Goal: Task Accomplishment & Management: Manage account settings

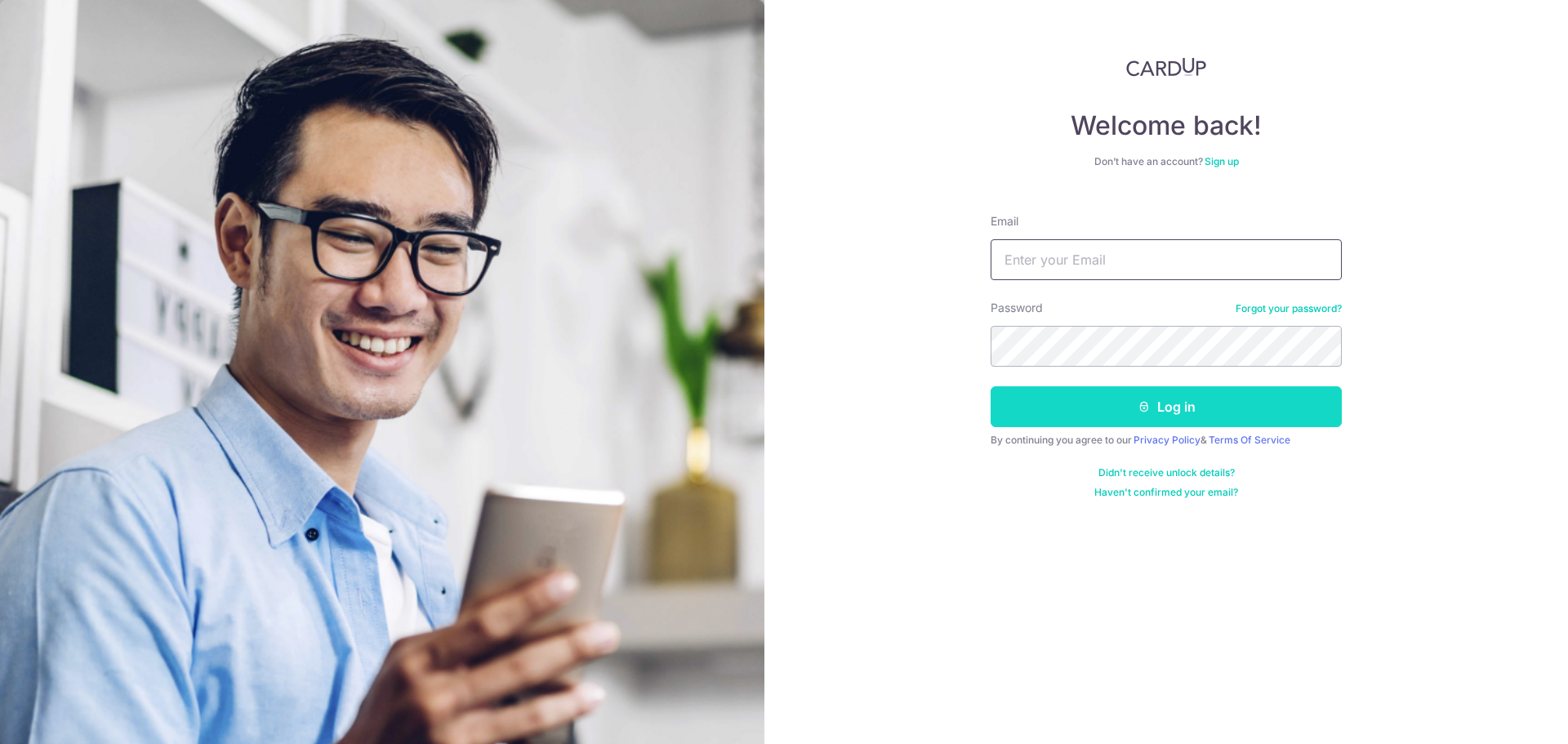
type input "[EMAIL_ADDRESS][DOMAIN_NAME]"
click at [1190, 391] on button "Log in" at bounding box center [1165, 407] width 351 height 40
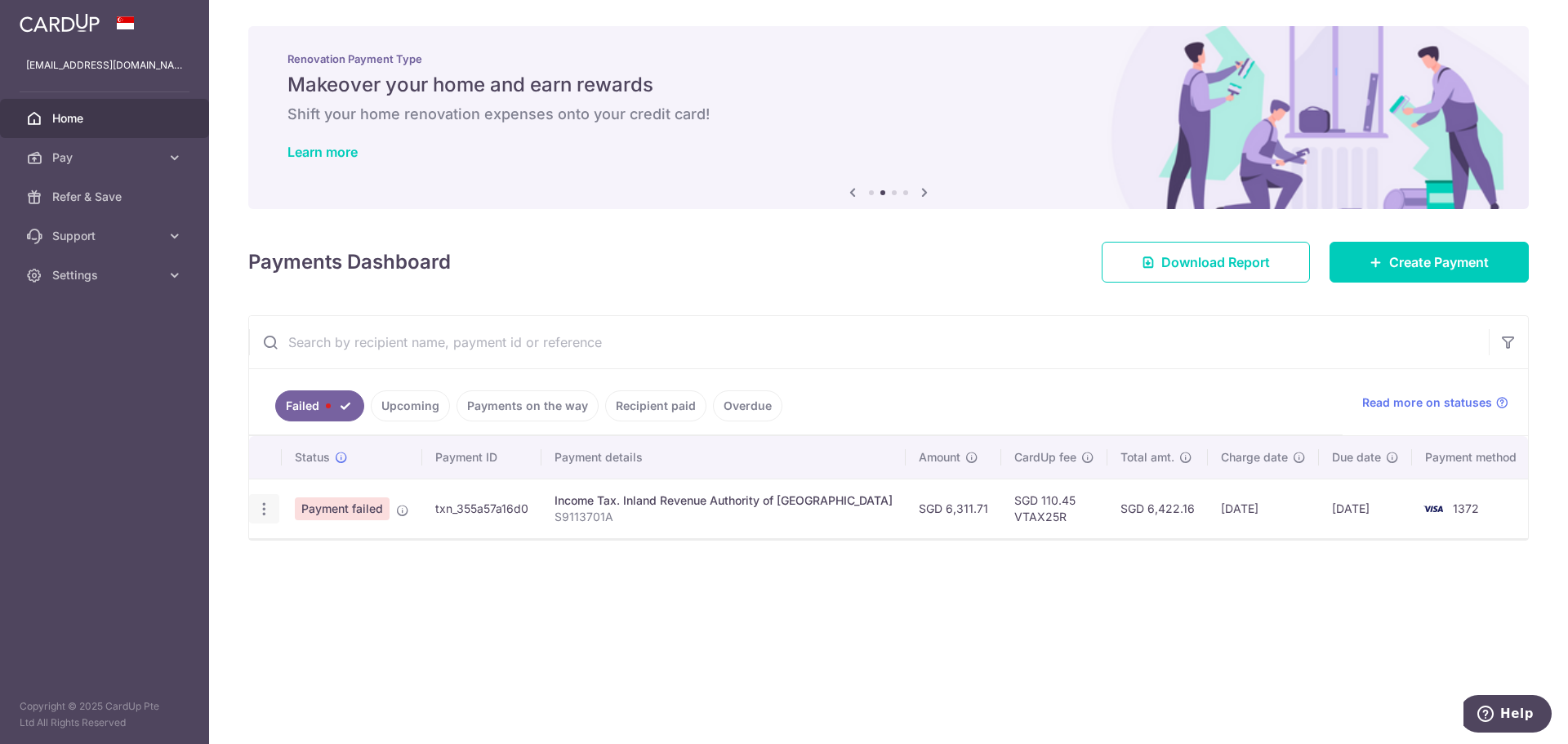
click at [268, 516] on icon "button" at bounding box center [264, 509] width 17 height 17
click at [1375, 604] on div "× Pause Schedule Pause all future payments in this series Pause just this one p…" at bounding box center [888, 372] width 1359 height 744
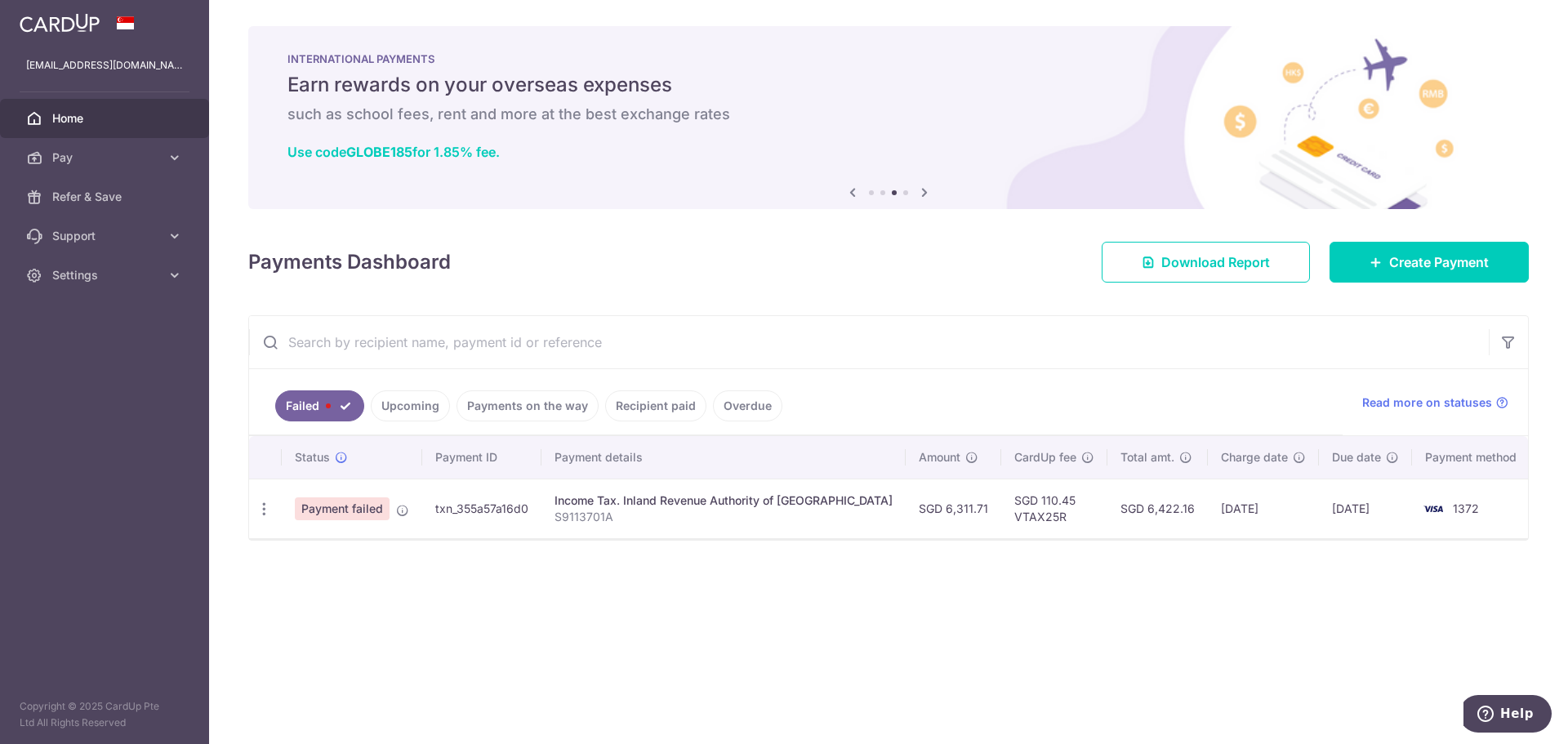
click at [1036, 649] on div "× Pause Schedule Pause all future payments in this series Pause just this one p…" at bounding box center [888, 372] width 1359 height 744
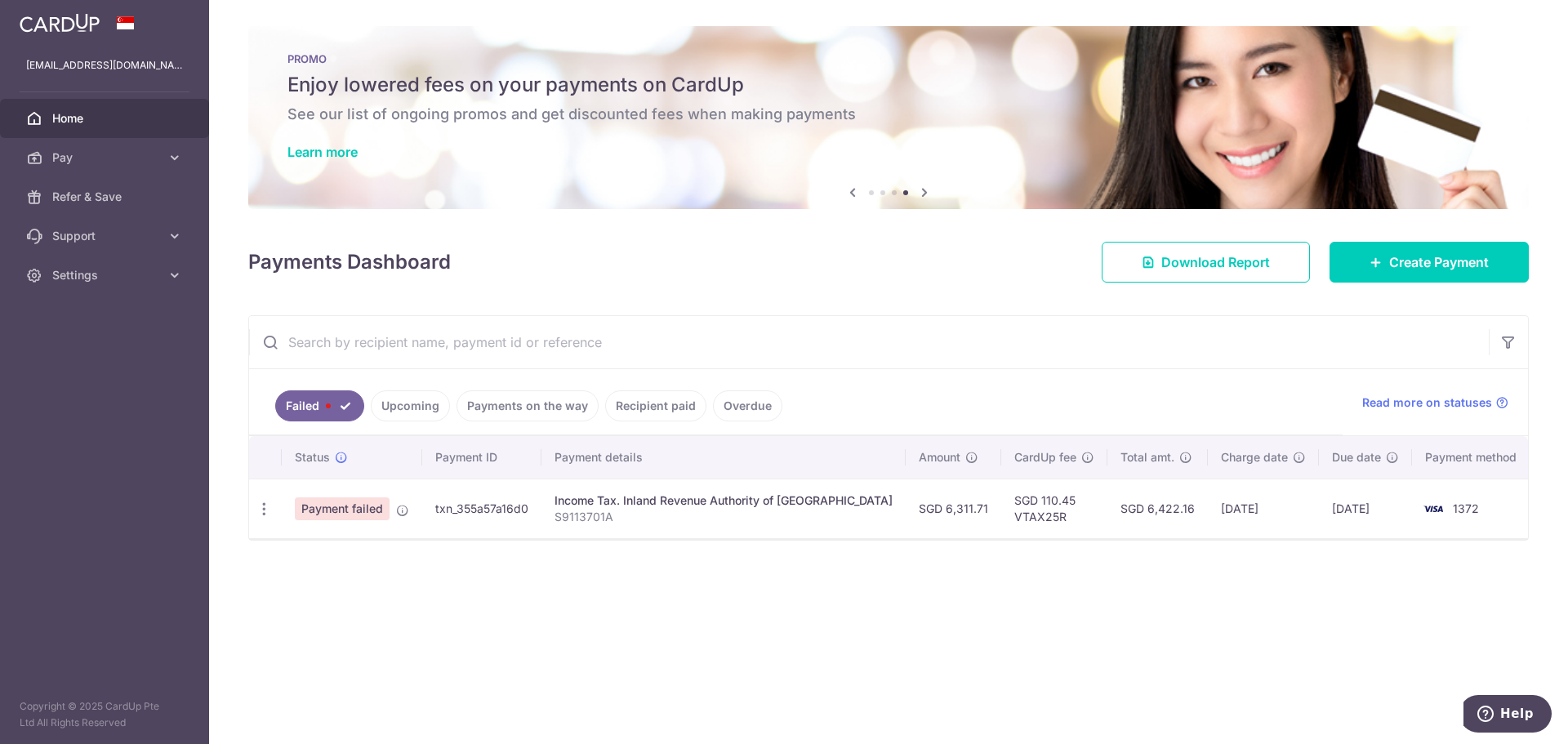
click at [400, 409] on link "Upcoming" at bounding box center [410, 406] width 79 height 31
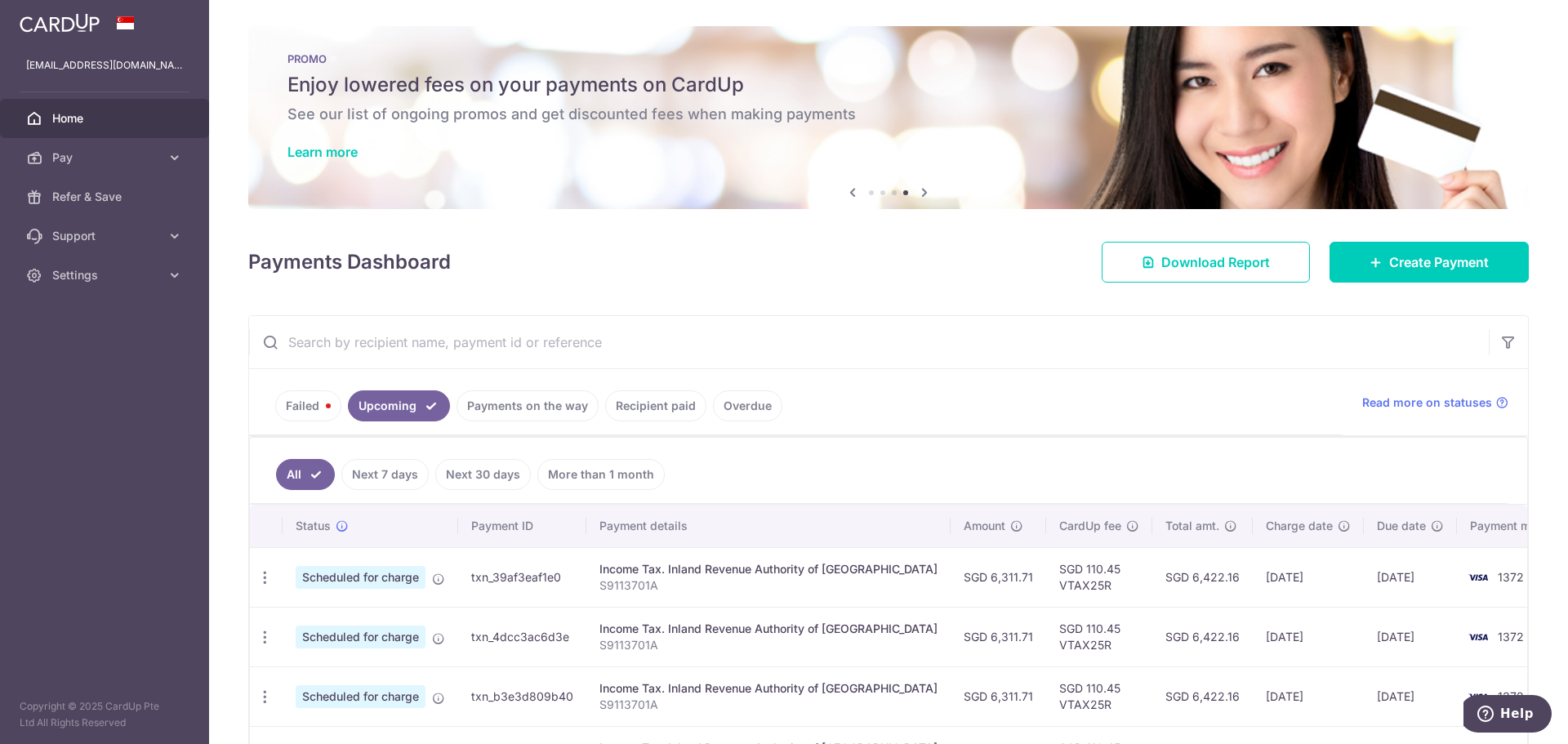
click at [312, 401] on link "Failed" at bounding box center [308, 406] width 67 height 31
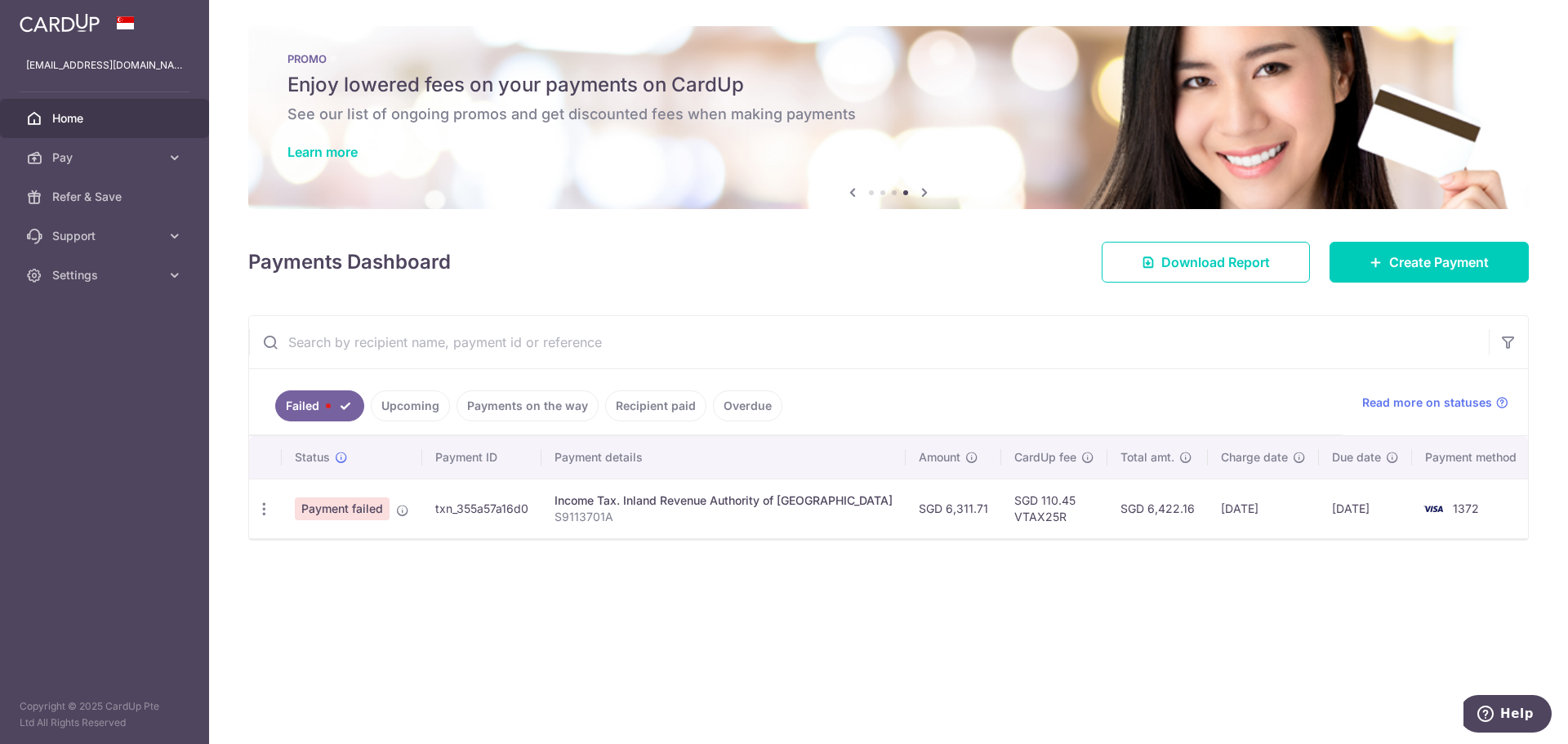
click at [421, 420] on link "Upcoming" at bounding box center [410, 406] width 79 height 31
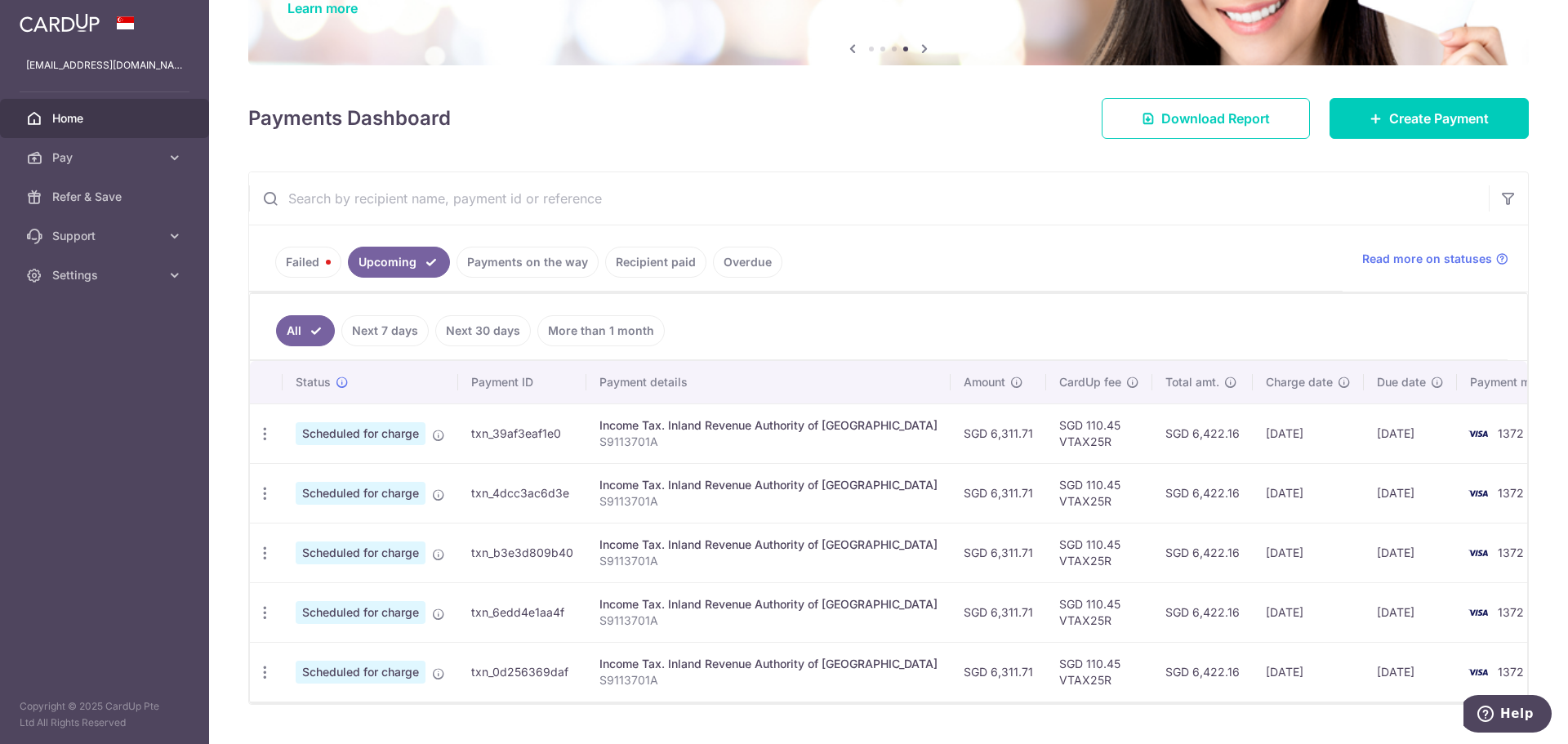
scroll to position [181, 0]
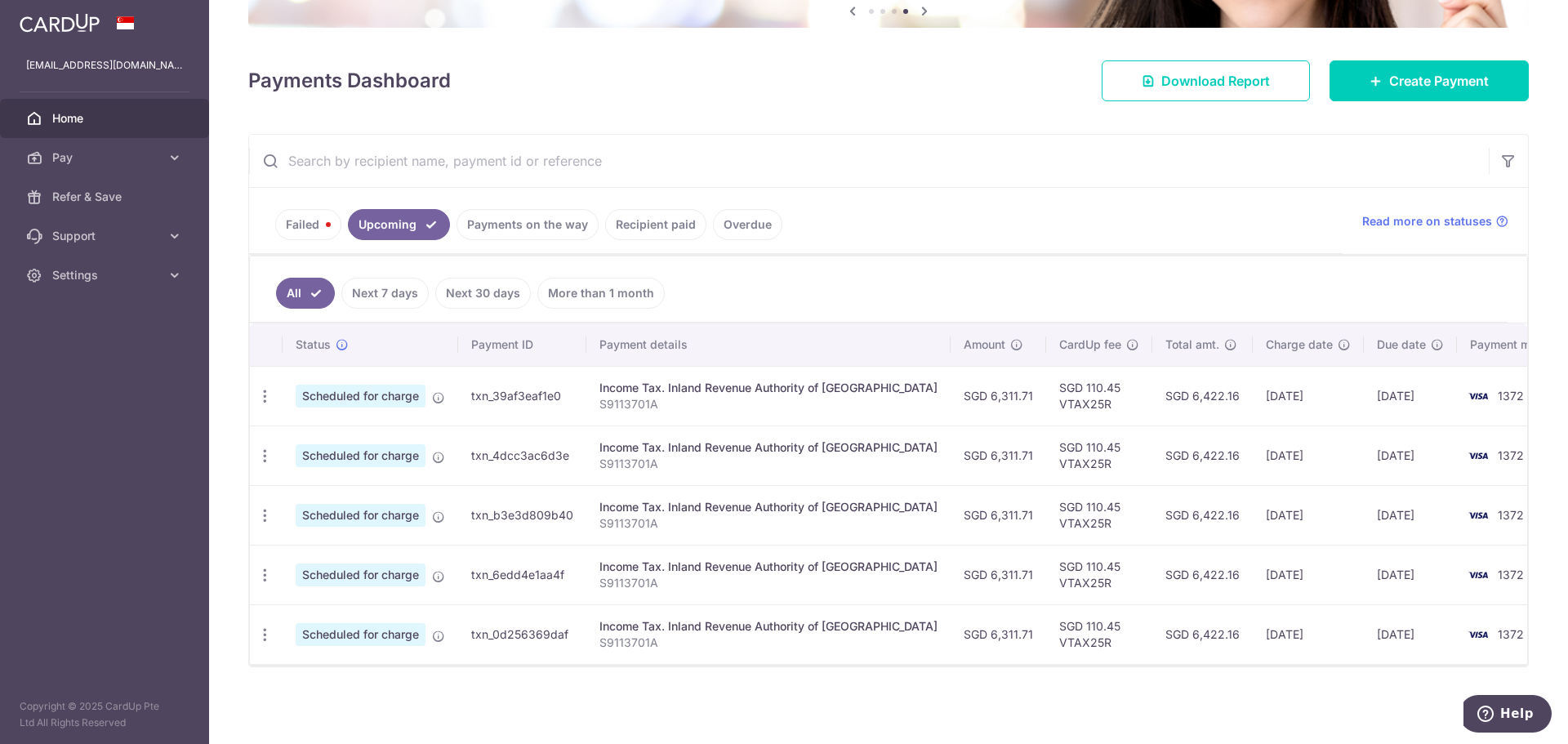
click at [518, 232] on link "Payments on the way" at bounding box center [527, 224] width 142 height 31
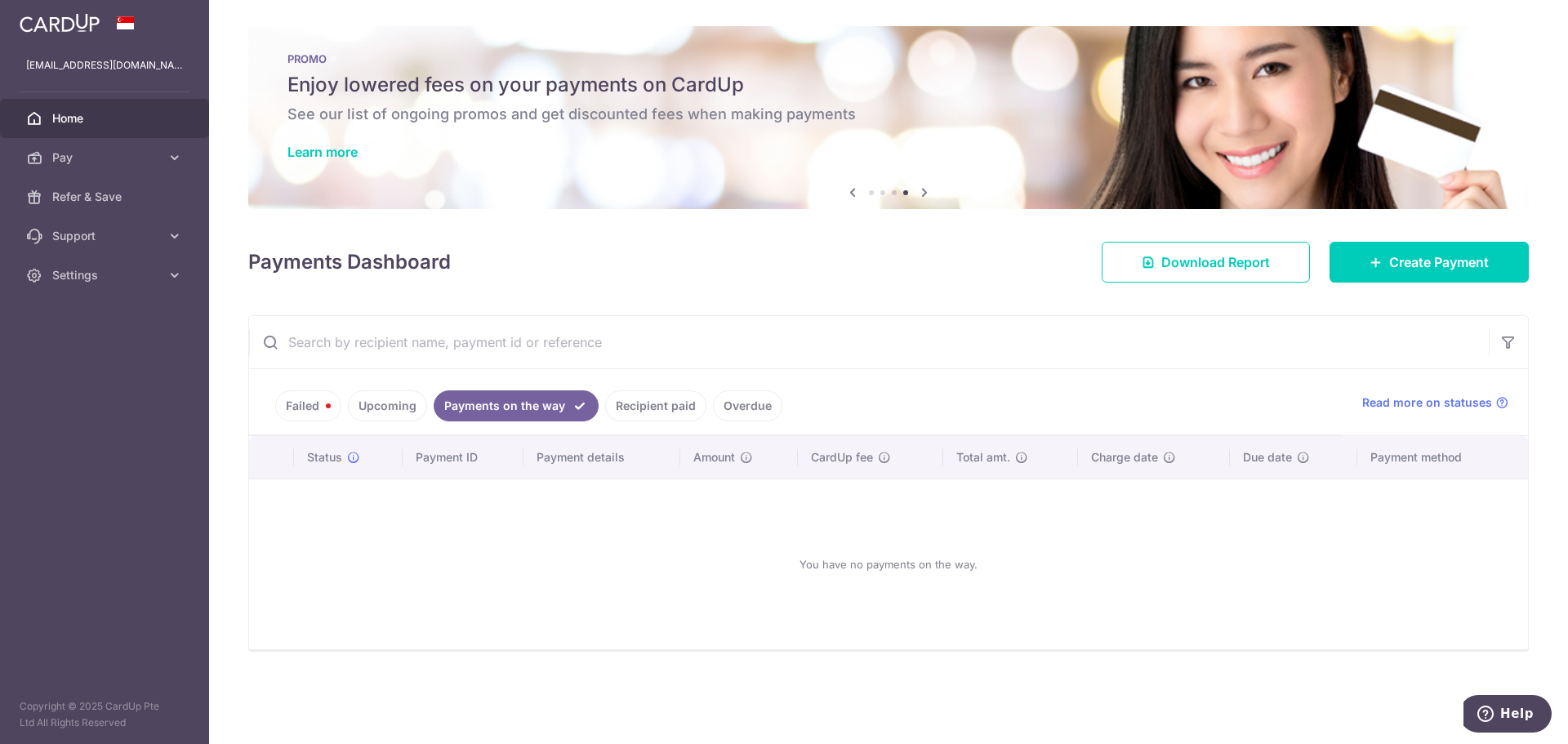
click at [298, 408] on link "Failed" at bounding box center [308, 406] width 67 height 31
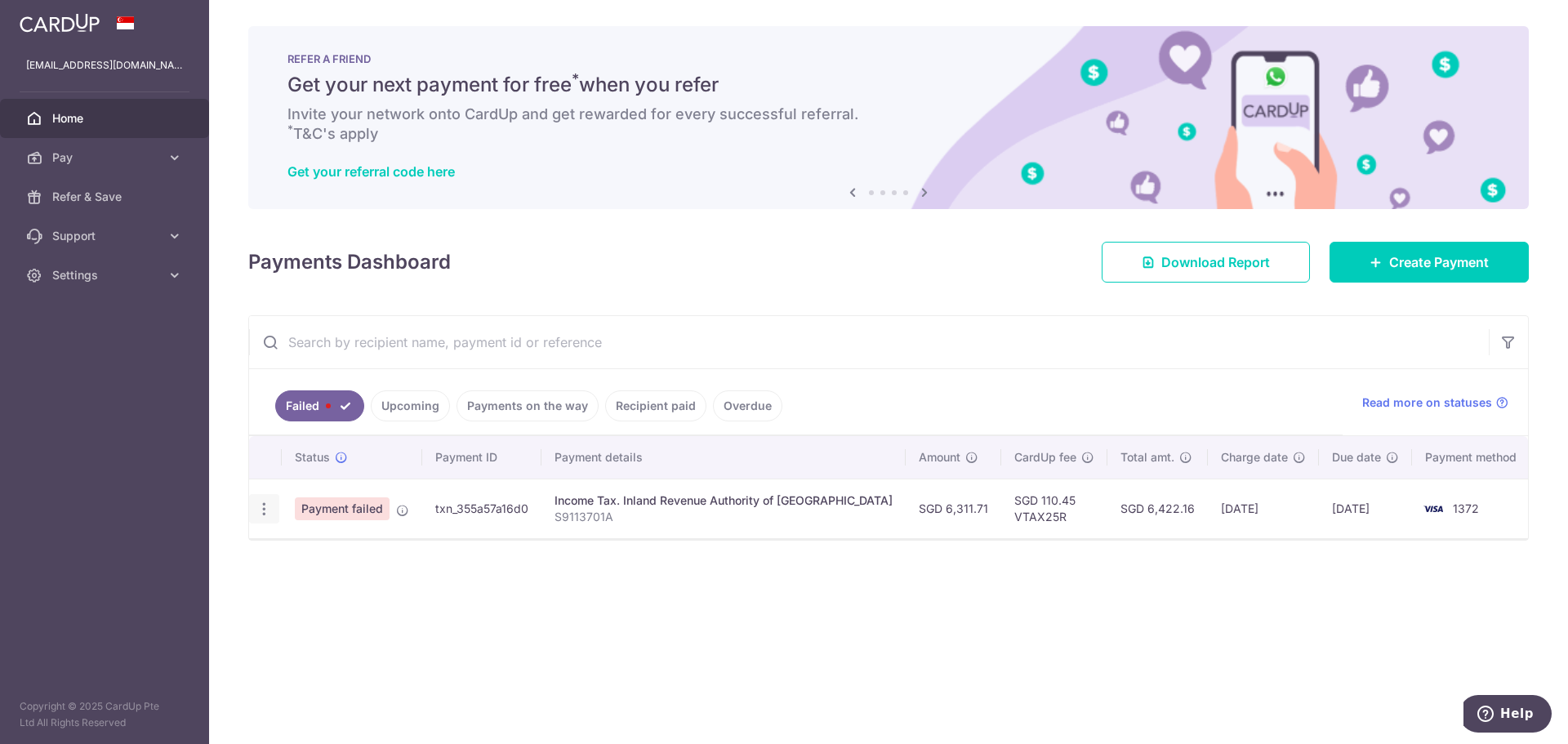
click at [264, 510] on icon "button" at bounding box center [264, 509] width 17 height 17
click at [313, 555] on span "Update payment" at bounding box center [351, 553] width 111 height 19
radio input "true"
type input "6,311.71"
type input "S9113701A"
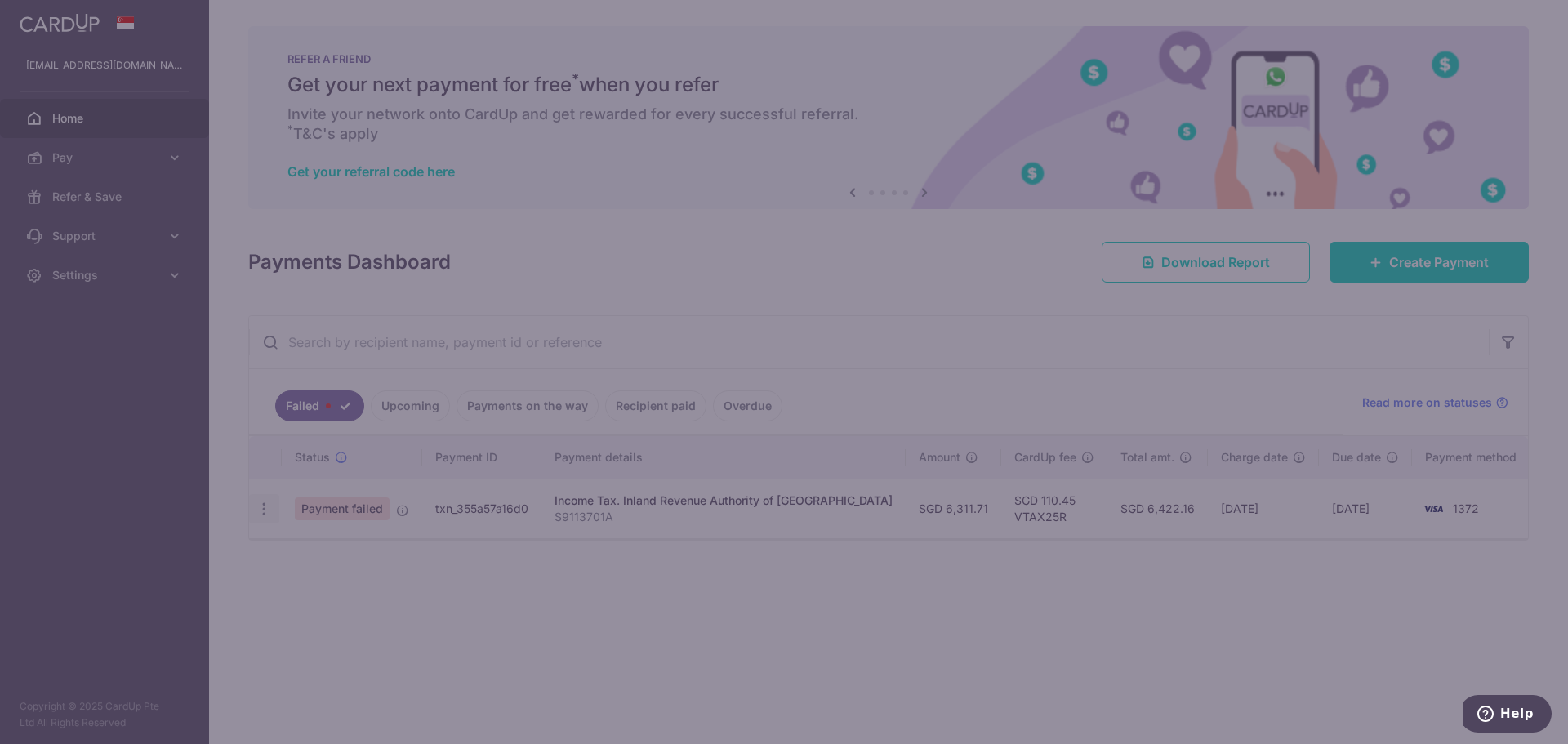
type input "VTAX25R"
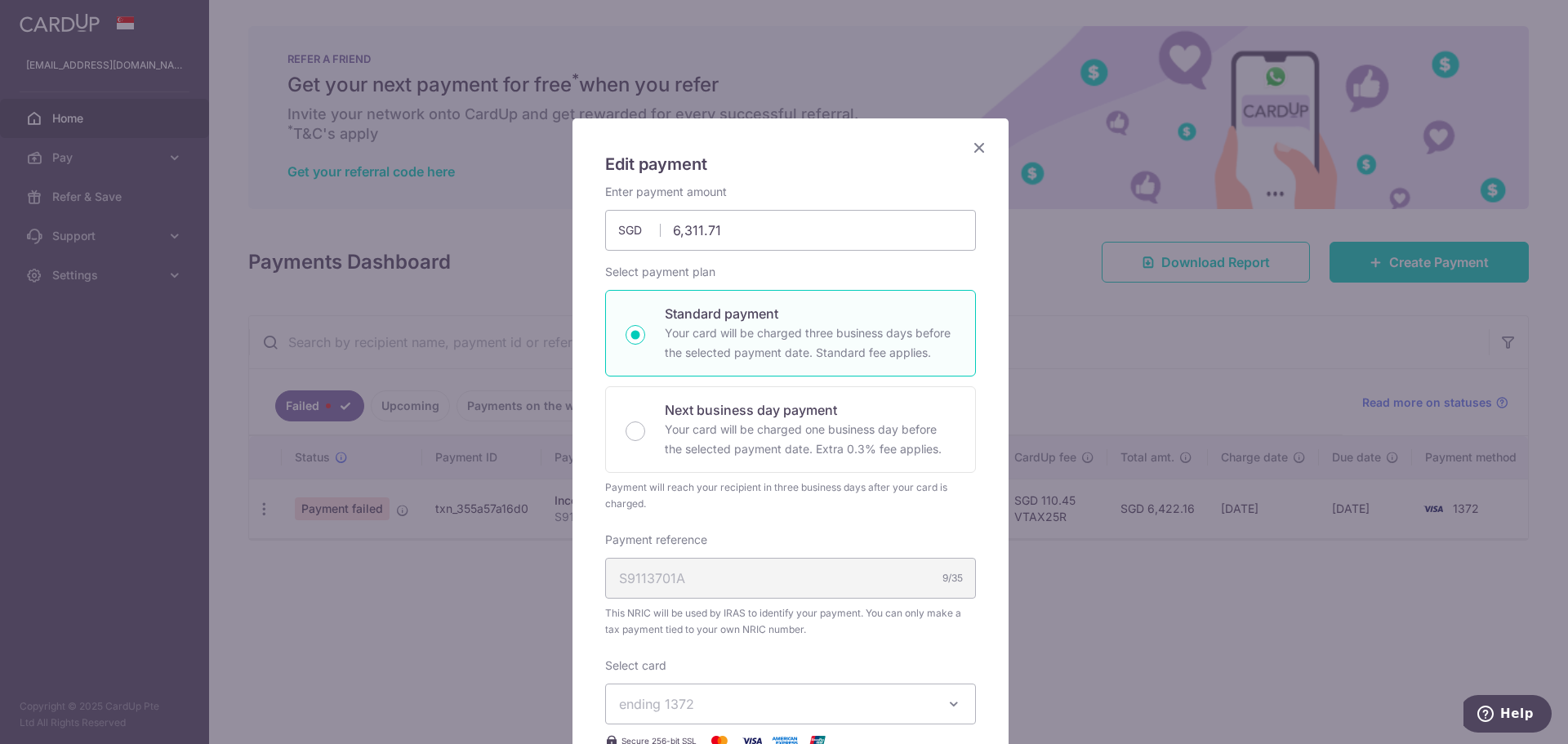
click at [974, 152] on icon "Close" at bounding box center [979, 147] width 19 height 20
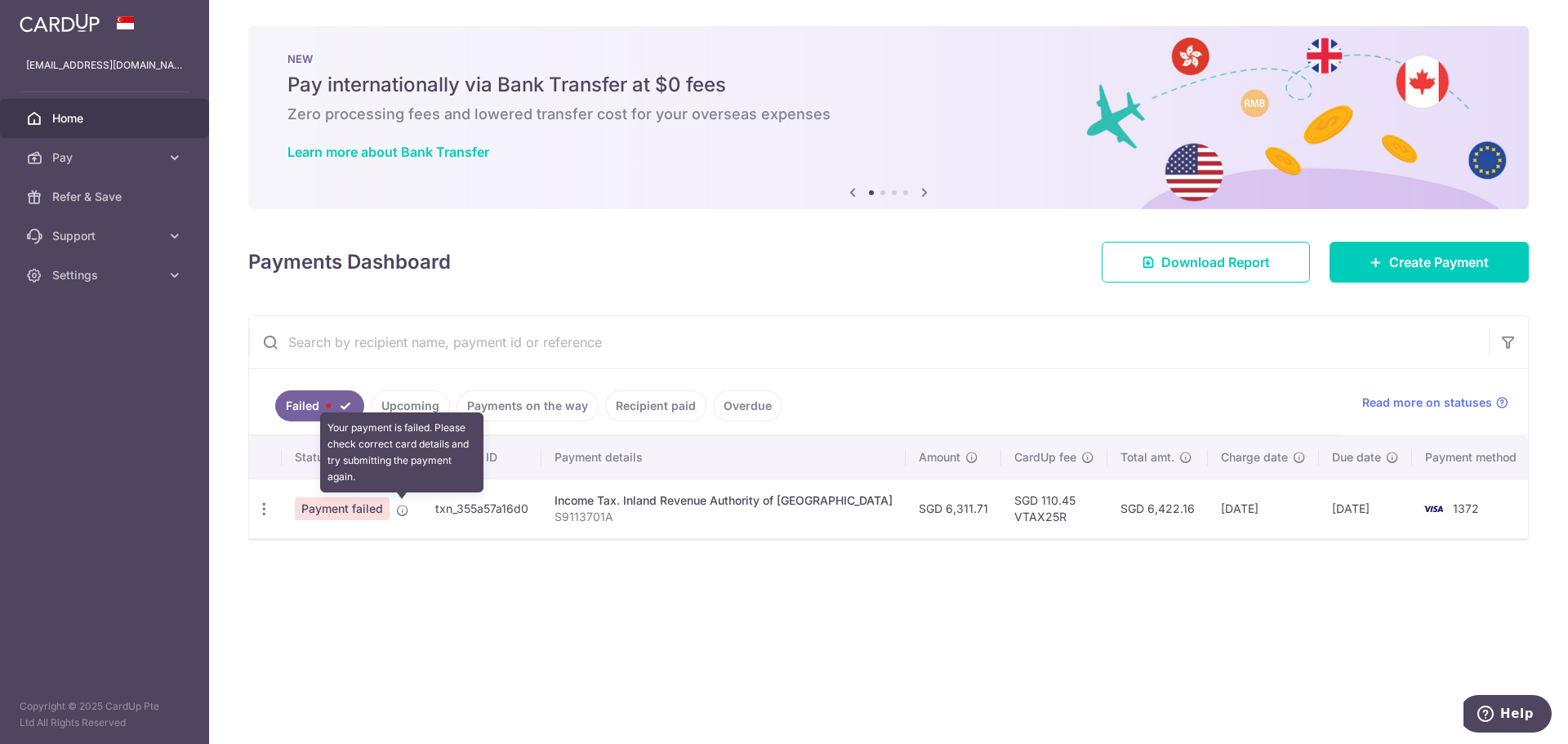
click at [408, 508] on icon at bounding box center [403, 510] width 13 height 13
click at [320, 522] on td "Payment failed" at bounding box center [352, 508] width 141 height 60
click at [1493, 500] on td "1372" at bounding box center [1474, 508] width 124 height 60
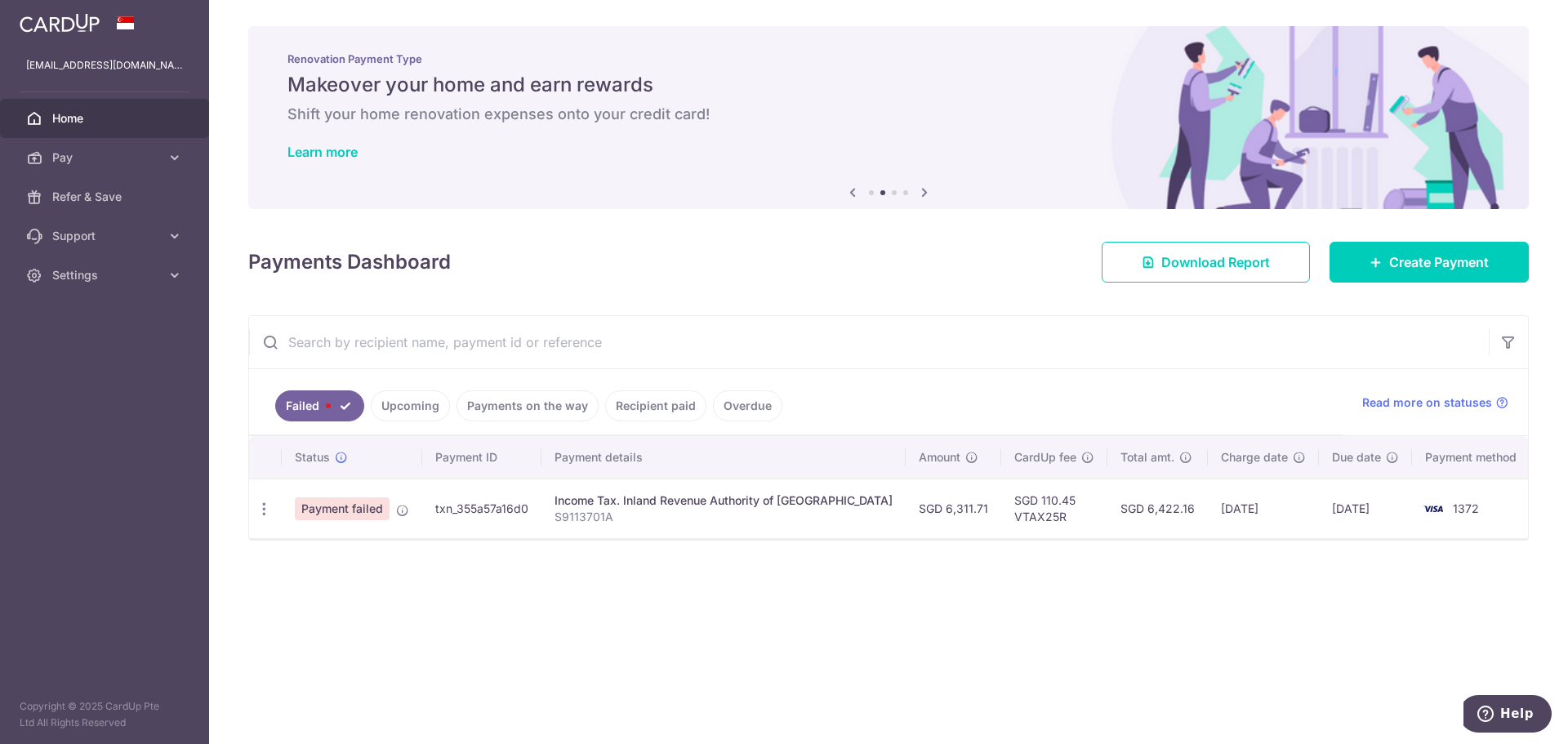
click at [906, 507] on td "SGD 6,311.71" at bounding box center [953, 508] width 95 height 60
click at [90, 152] on span "Pay" at bounding box center [106, 157] width 108 height 16
click at [107, 204] on span "Payments" at bounding box center [106, 196] width 108 height 16
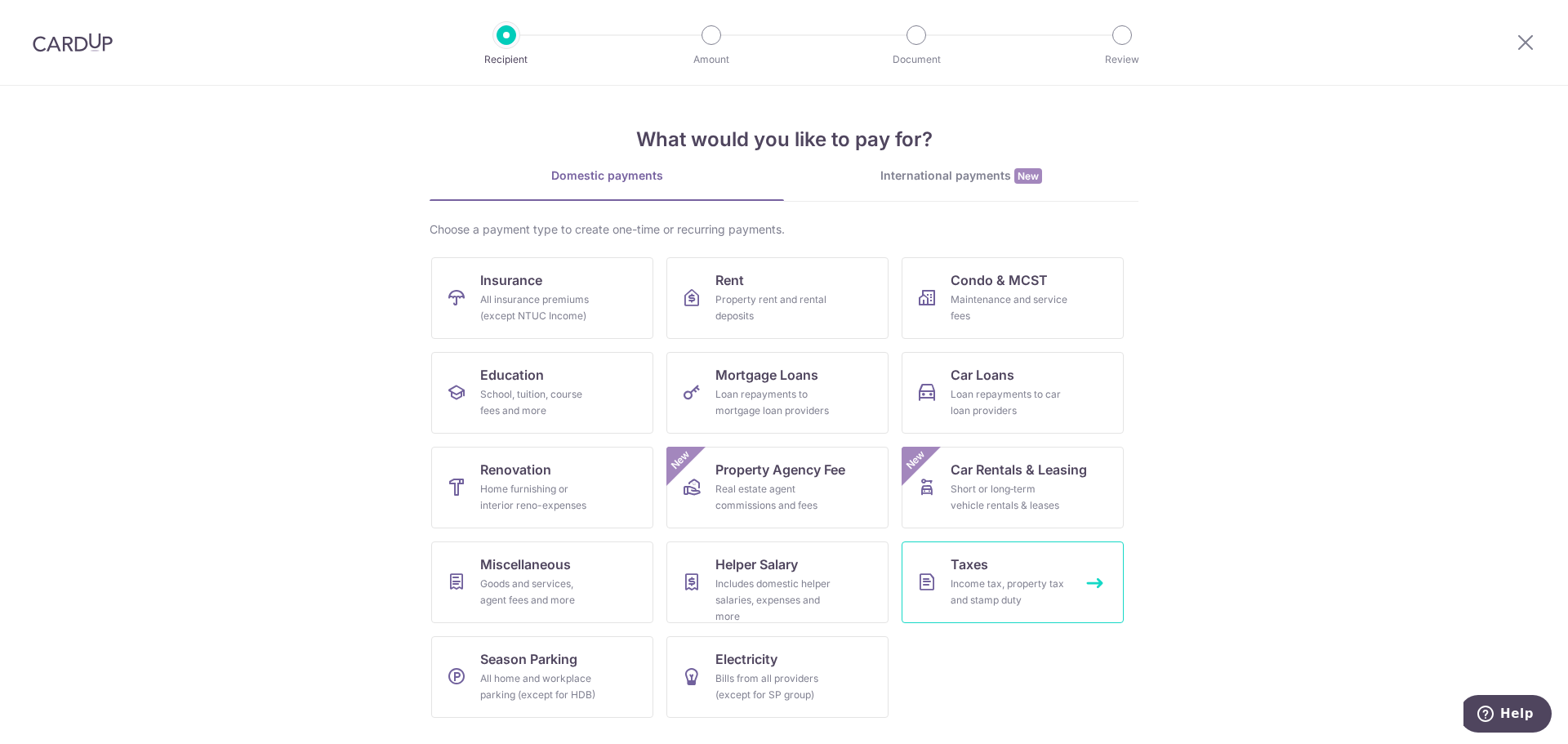
click at [989, 573] on link "Taxes Income tax, property tax and stamp duty" at bounding box center [1013, 582] width 222 height 82
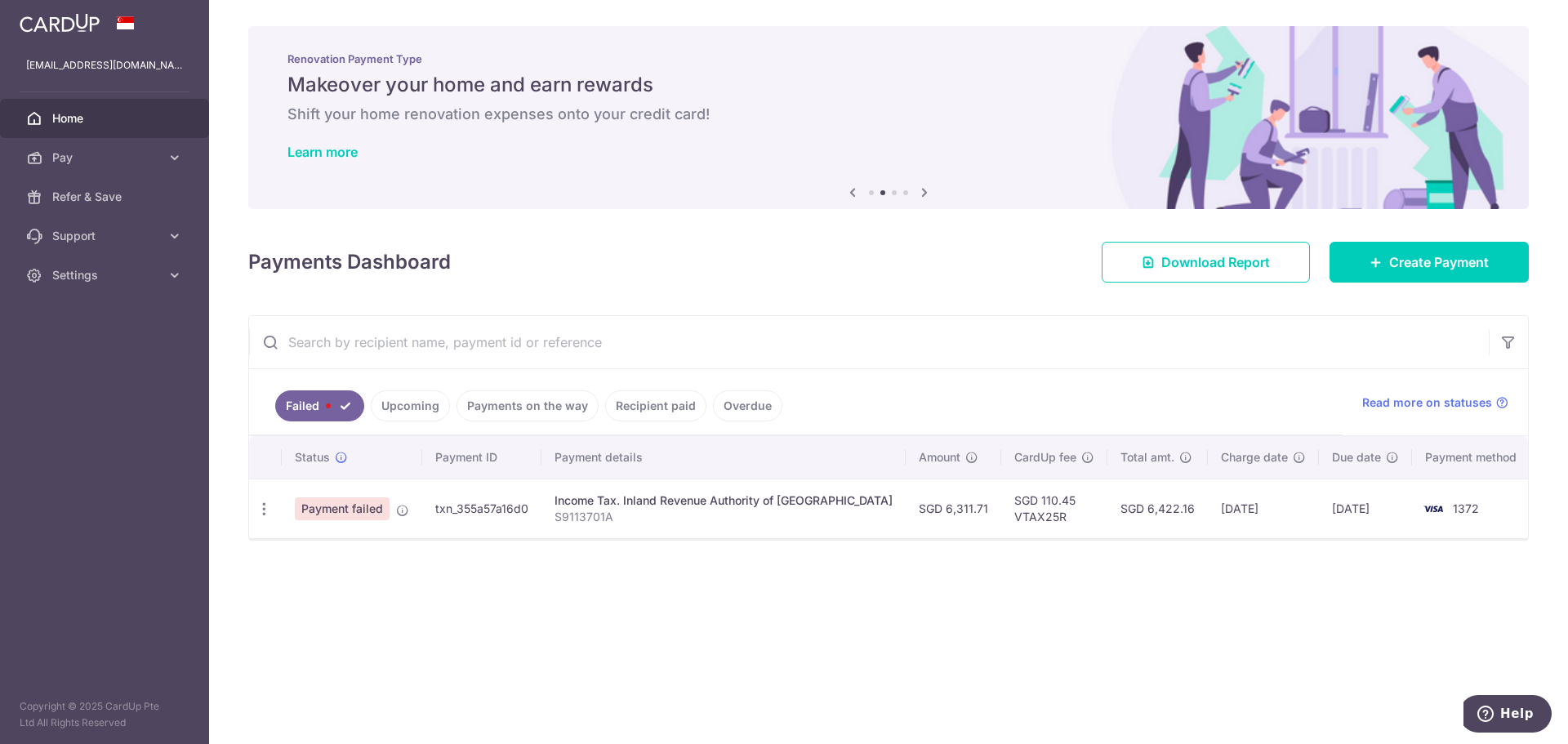
click at [301, 414] on link "Failed" at bounding box center [320, 406] width 89 height 31
click at [355, 505] on span "Payment failed" at bounding box center [342, 508] width 95 height 23
click at [403, 510] on icon at bounding box center [403, 510] width 13 height 13
click at [275, 515] on div "Update payment" at bounding box center [264, 509] width 30 height 30
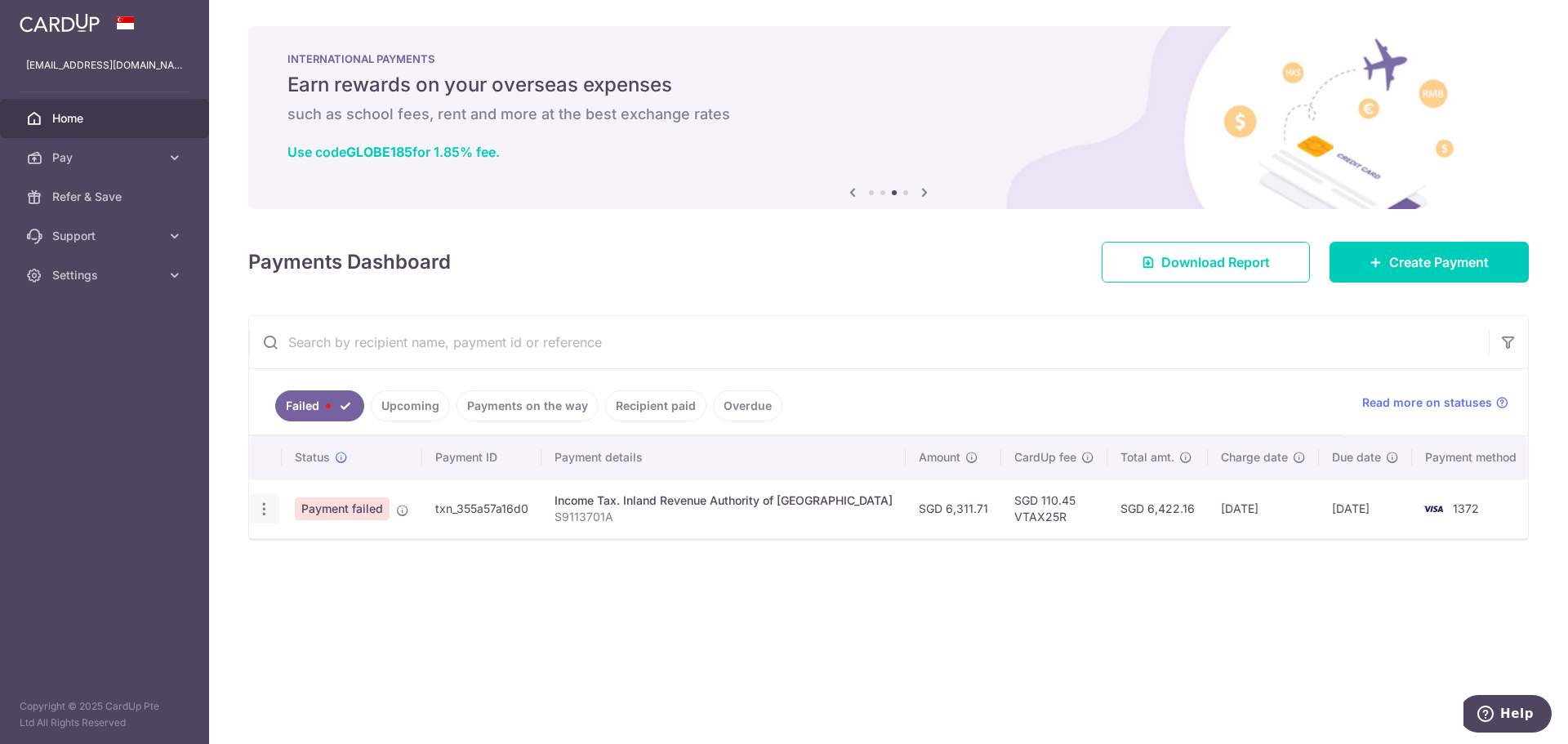
click at [264, 510] on icon "button" at bounding box center [264, 509] width 17 height 17
click at [262, 557] on link "Update payment" at bounding box center [335, 553] width 170 height 40
type input "6,311.71"
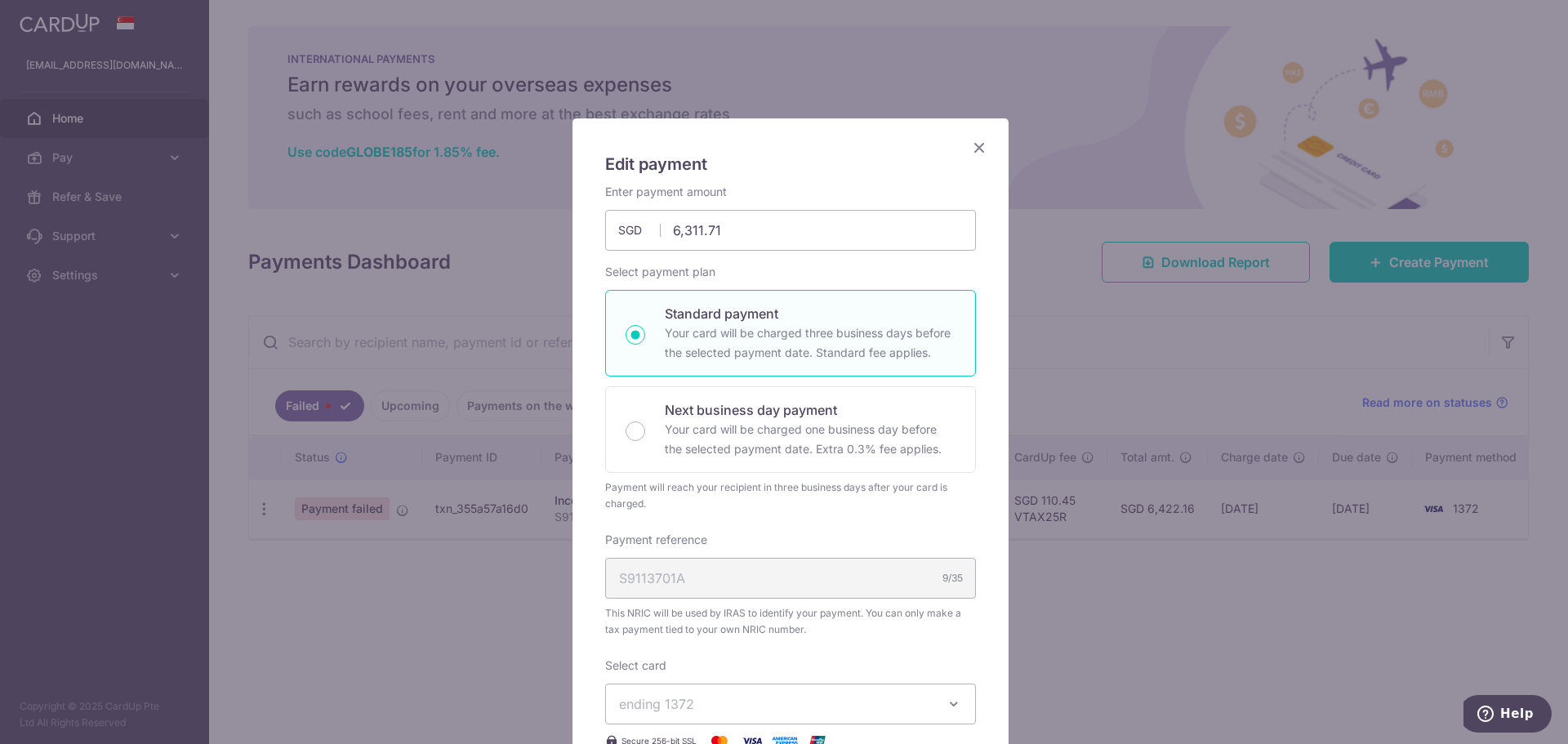
click at [969, 142] on icon "Close" at bounding box center [979, 147] width 19 height 20
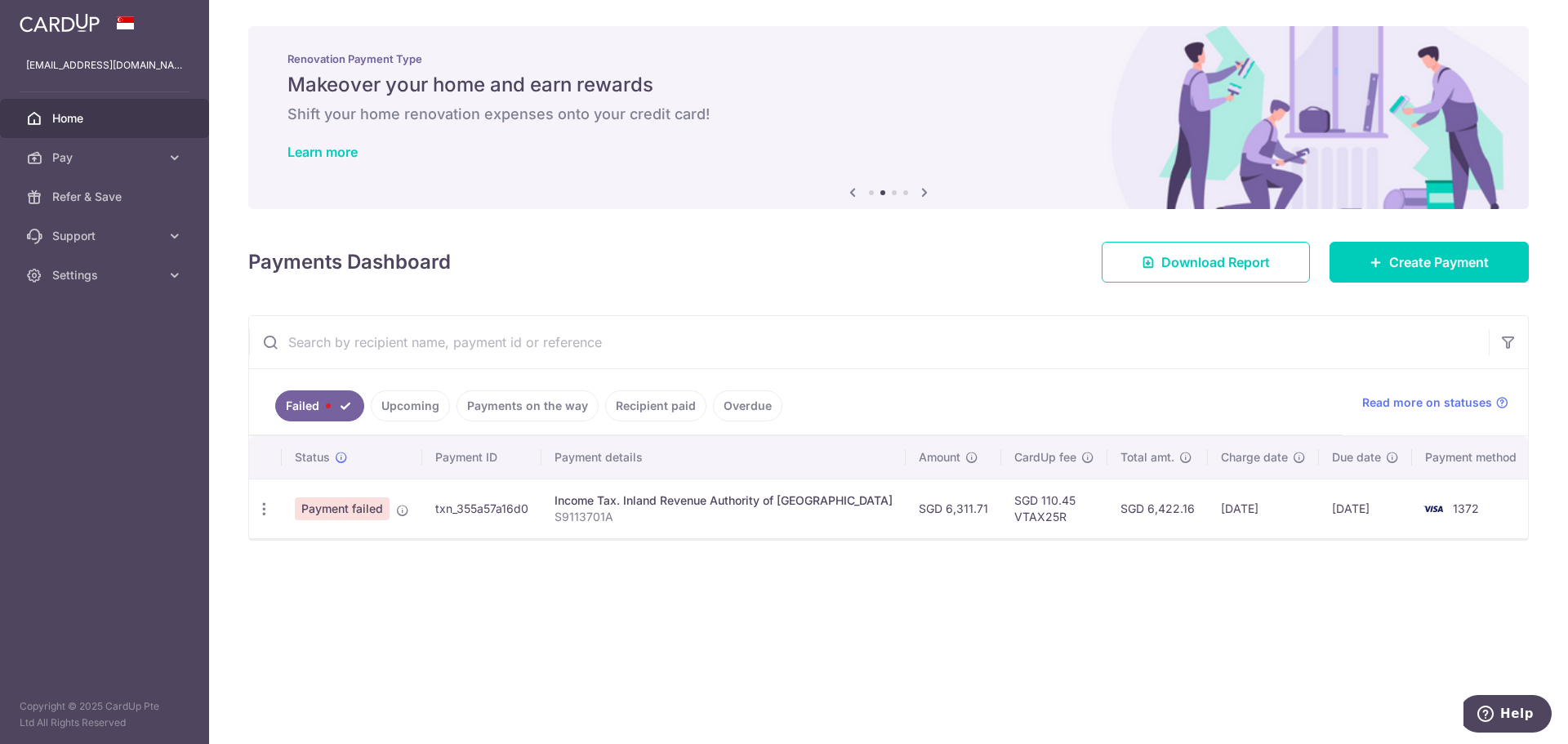
click at [1235, 463] on span "Charge date" at bounding box center [1255, 456] width 67 height 16
click at [1455, 397] on span "Read more on statuses" at bounding box center [1427, 401] width 130 height 16
click at [461, 407] on link "Payments on the way" at bounding box center [527, 406] width 142 height 31
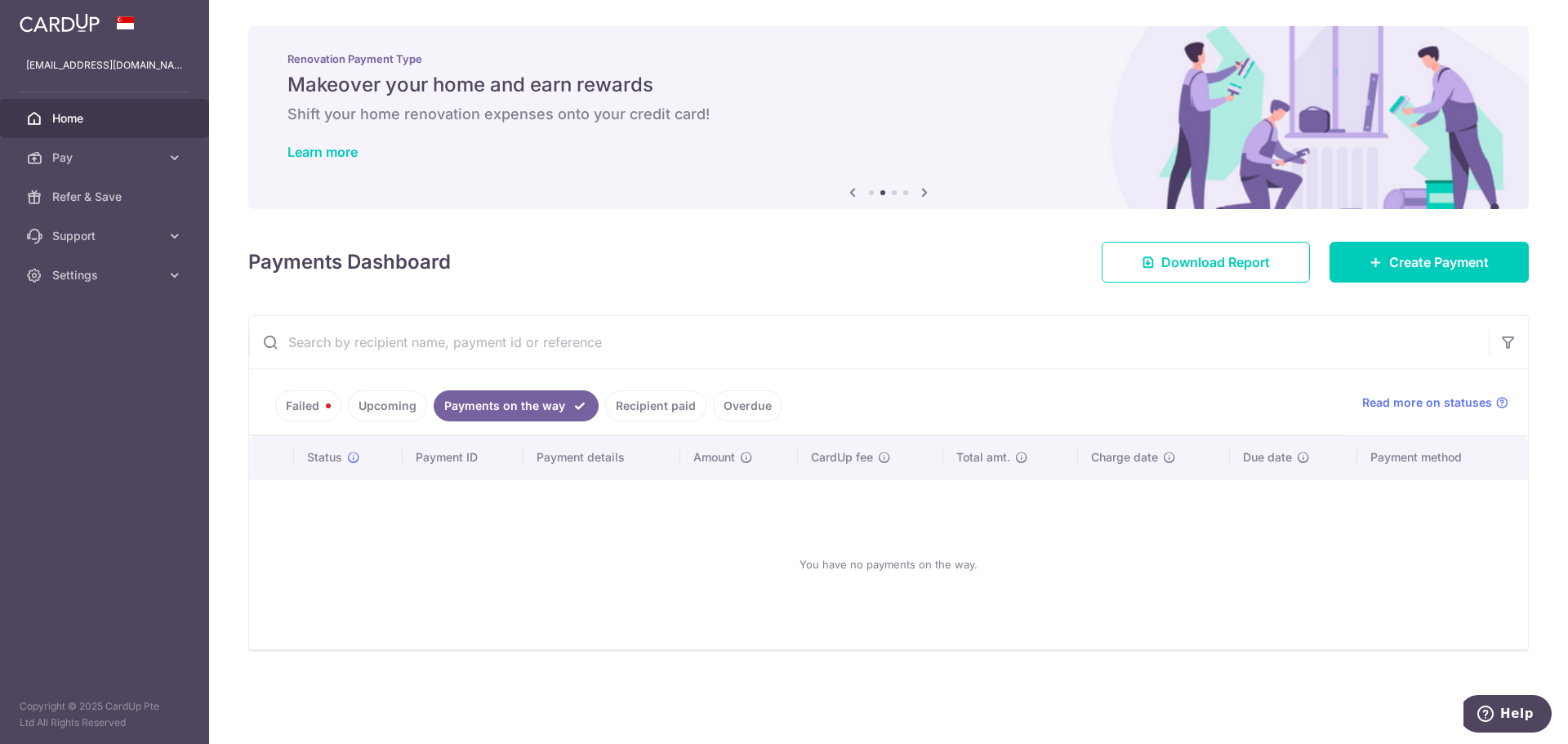
click at [414, 399] on link "Upcoming" at bounding box center [387, 406] width 79 height 31
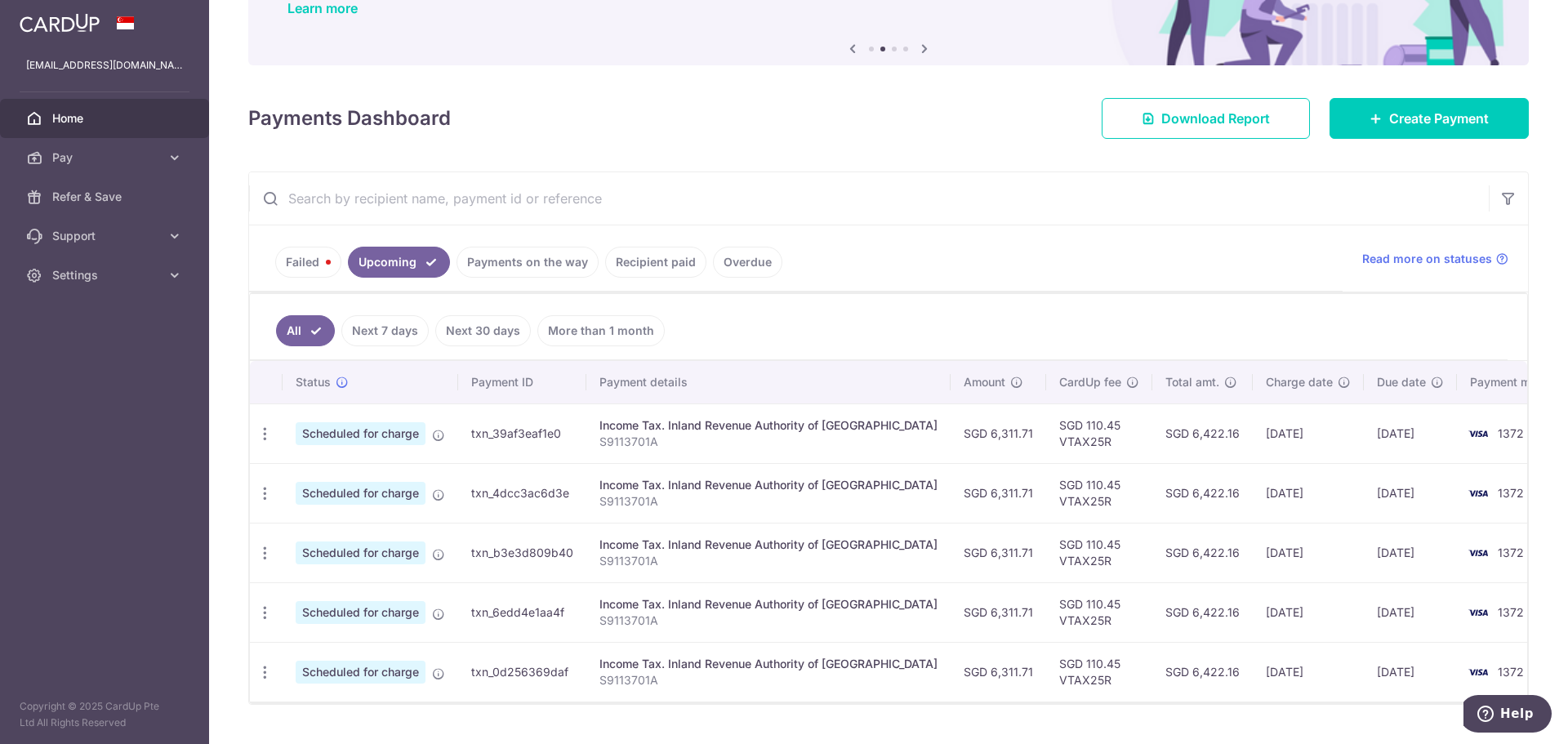
scroll to position [181, 0]
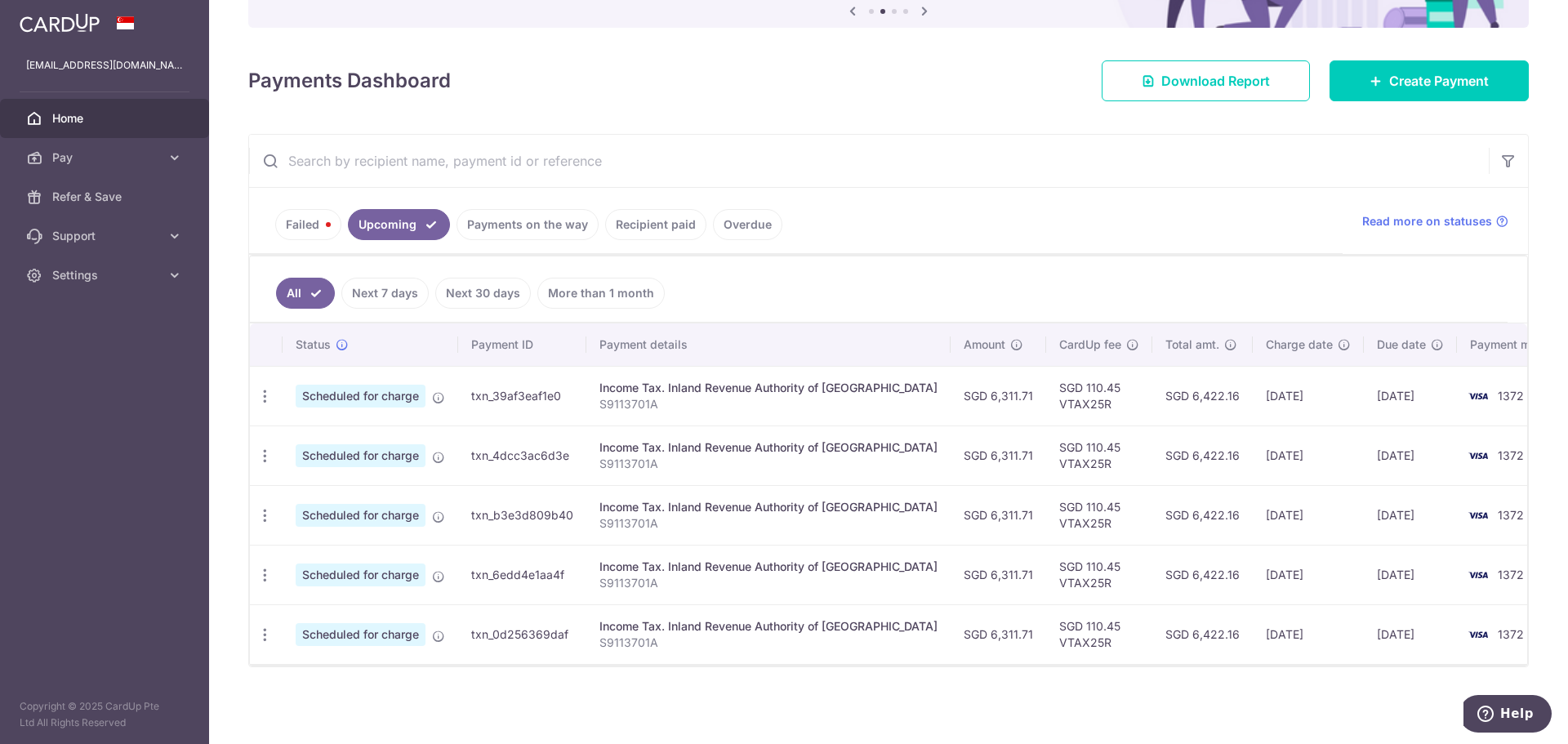
click at [660, 221] on link "Recipient paid" at bounding box center [656, 224] width 101 height 31
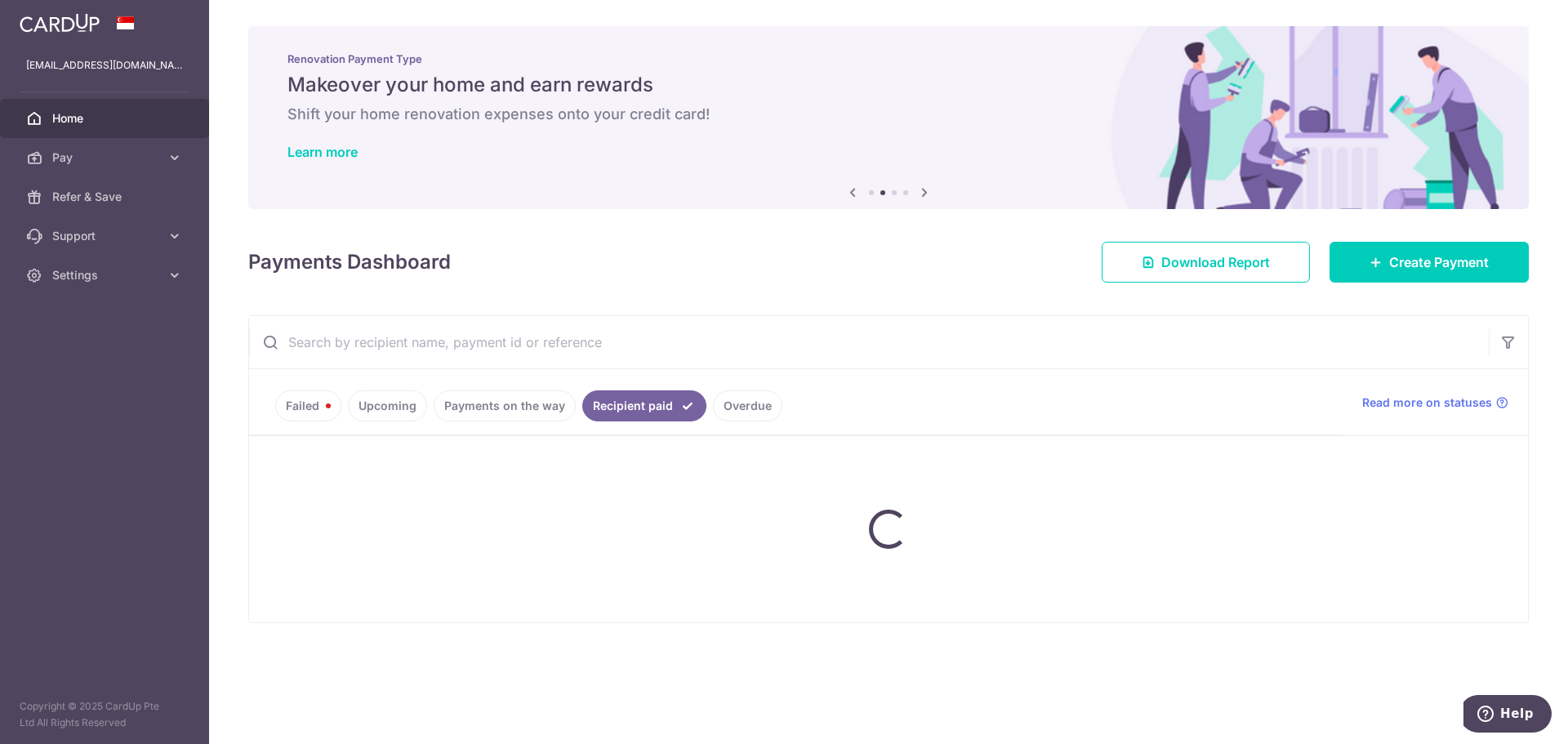
scroll to position [0, 0]
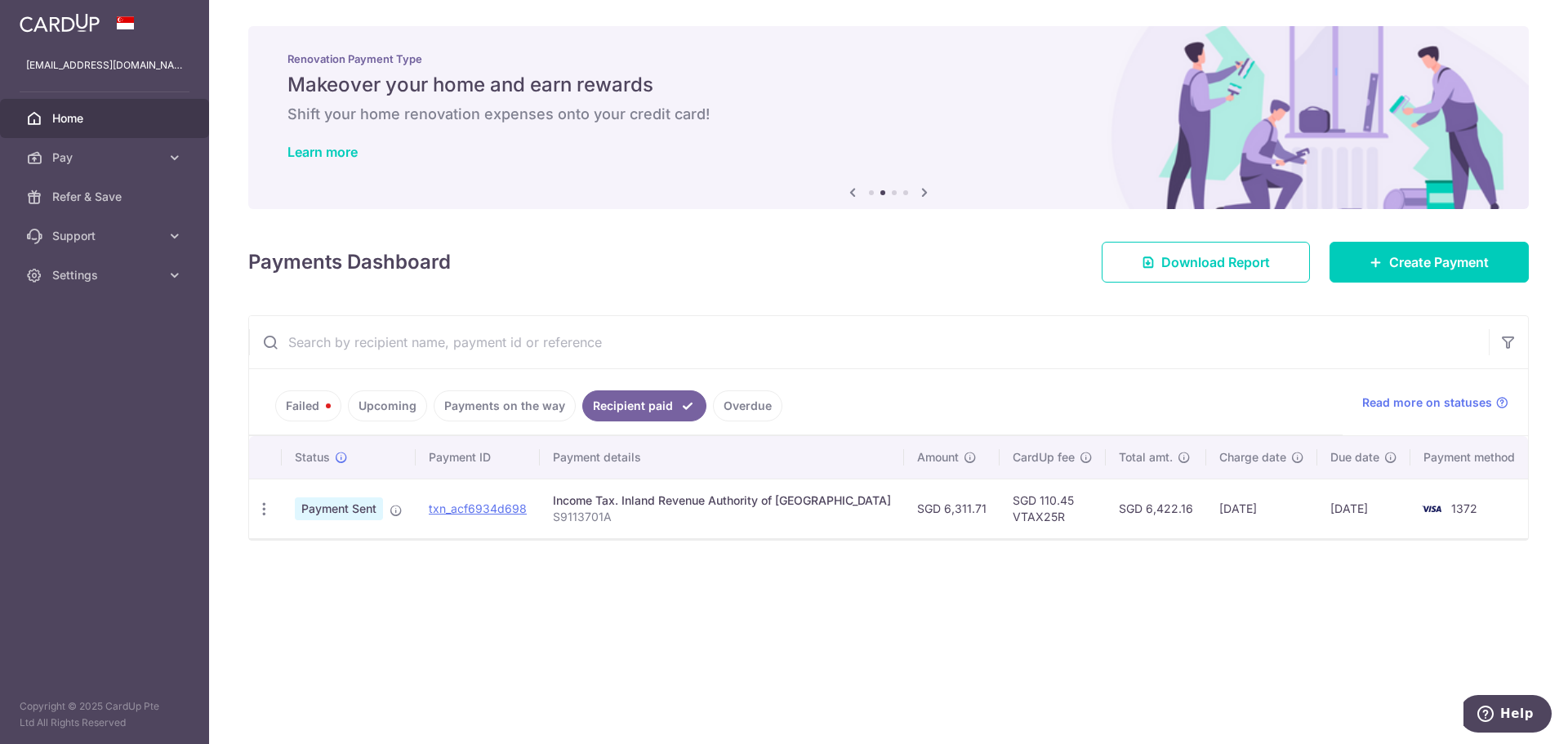
click at [747, 412] on link "Overdue" at bounding box center [748, 406] width 69 height 31
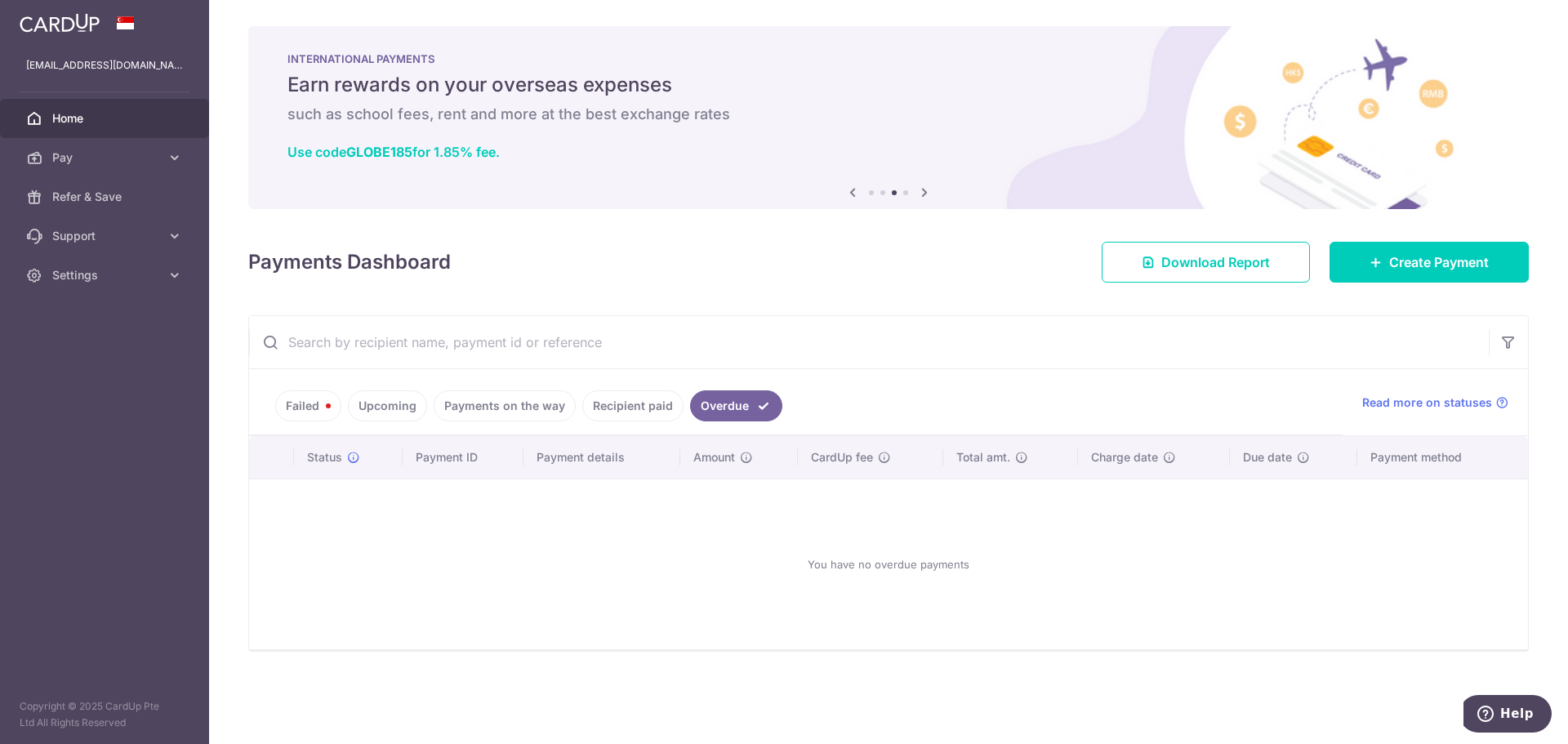
click at [514, 407] on link "Payments on the way" at bounding box center [504, 406] width 142 height 31
click at [314, 411] on link "Failed" at bounding box center [308, 406] width 67 height 31
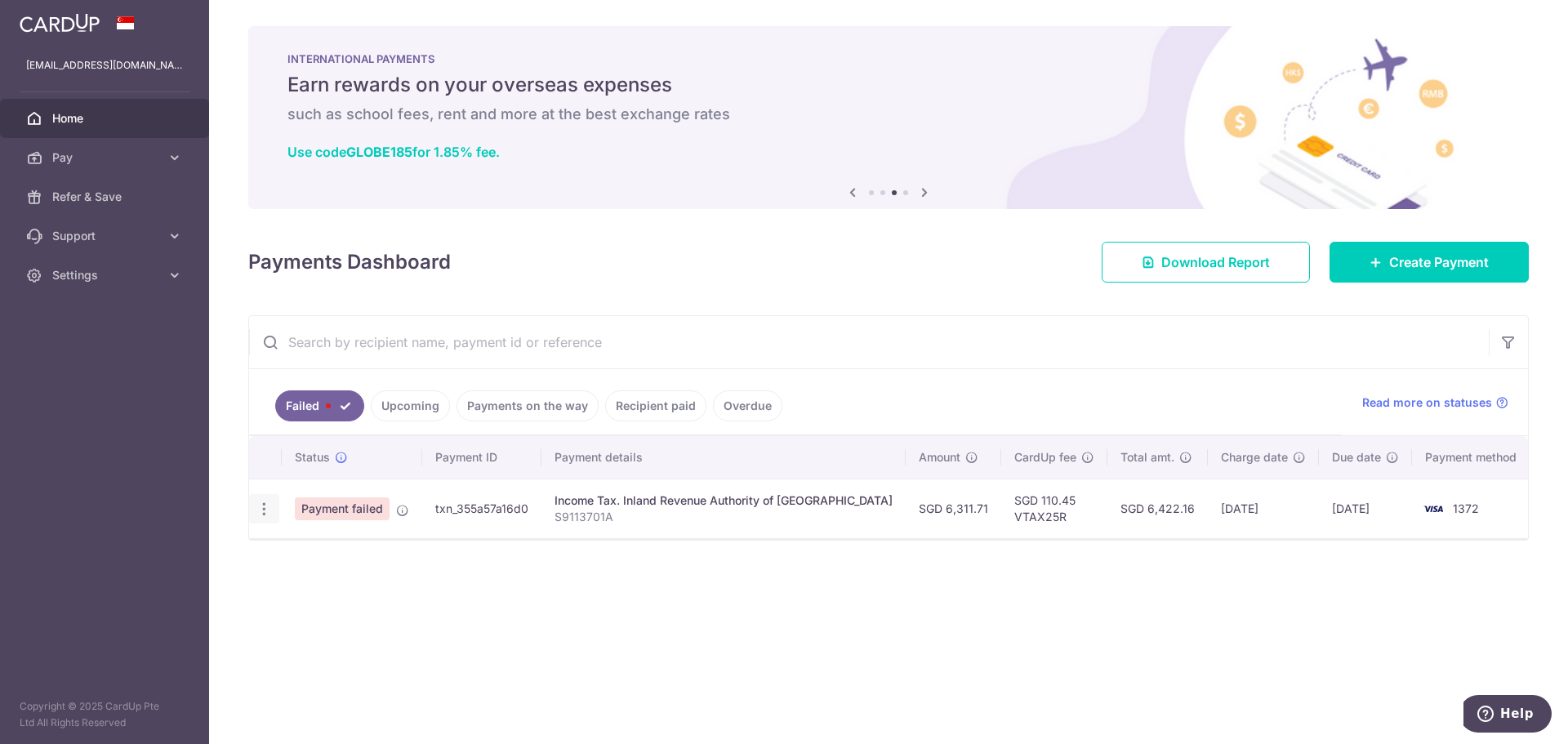
click at [272, 500] on div "Update payment" at bounding box center [264, 509] width 30 height 30
click at [265, 508] on icon "button" at bounding box center [264, 509] width 17 height 17
click at [354, 564] on link "Update payment" at bounding box center [335, 553] width 170 height 40
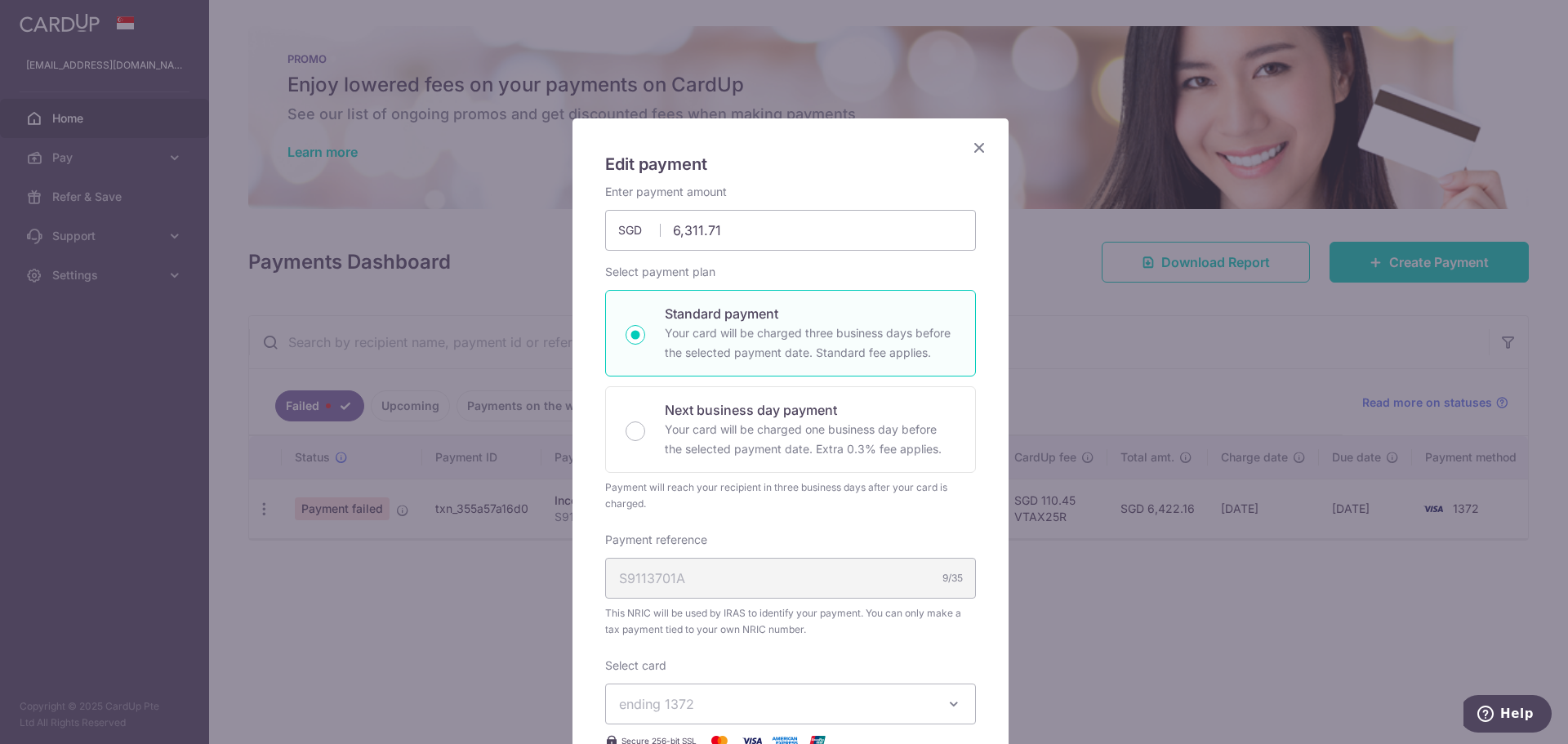
click at [969, 148] on icon "Close" at bounding box center [979, 147] width 19 height 20
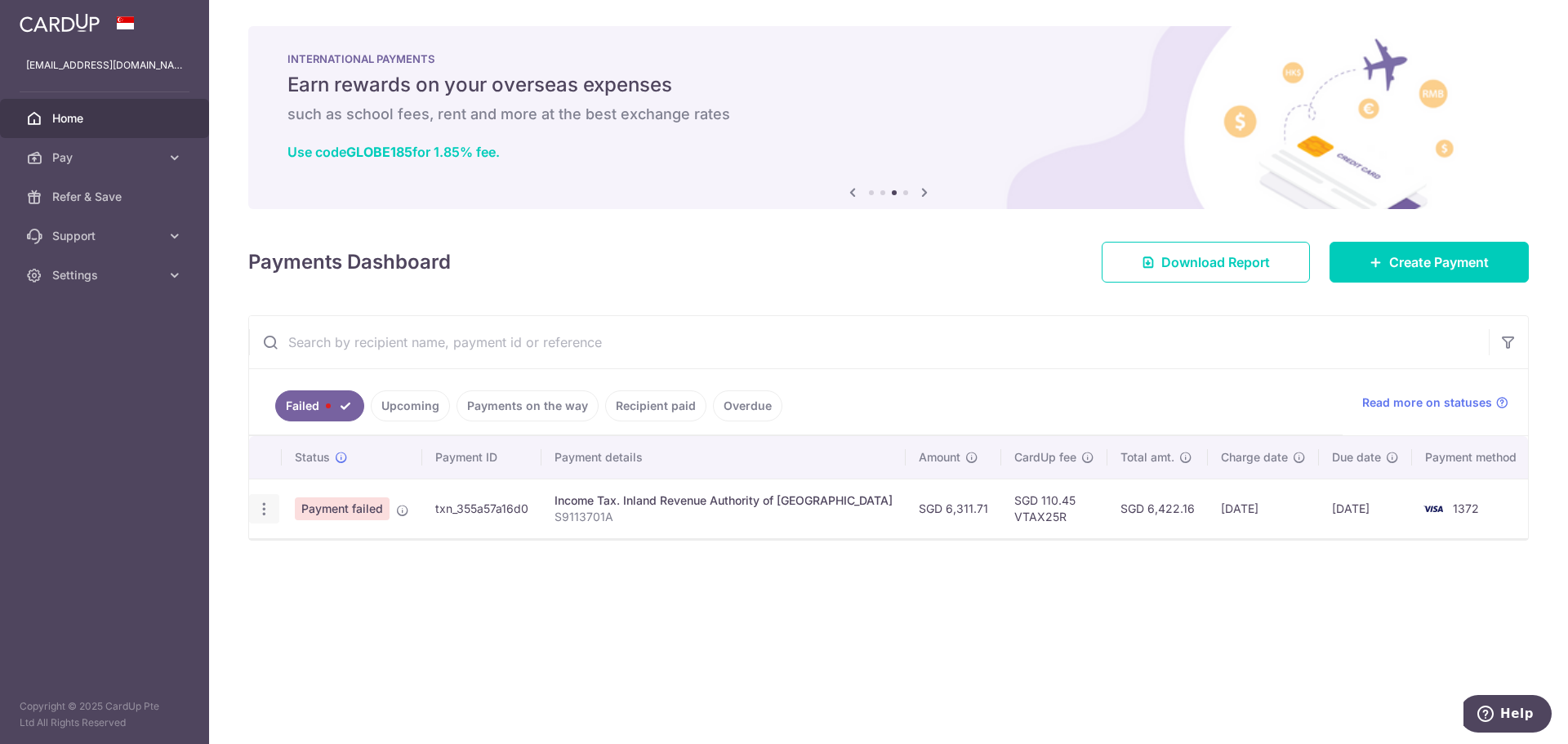
click at [263, 503] on icon "button" at bounding box center [264, 509] width 17 height 17
click at [341, 548] on span "Update payment" at bounding box center [351, 553] width 111 height 19
radio input "true"
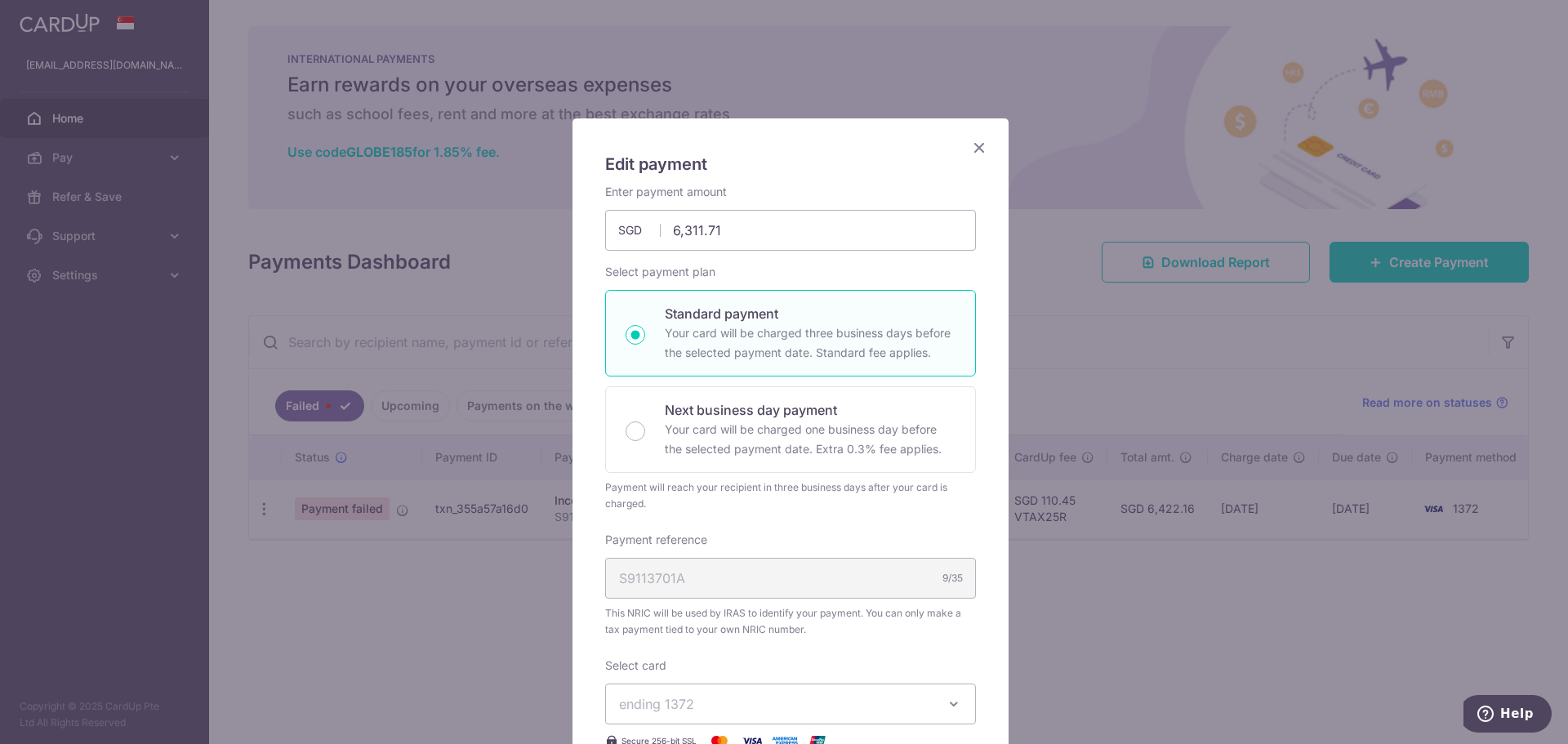
scroll to position [578, 0]
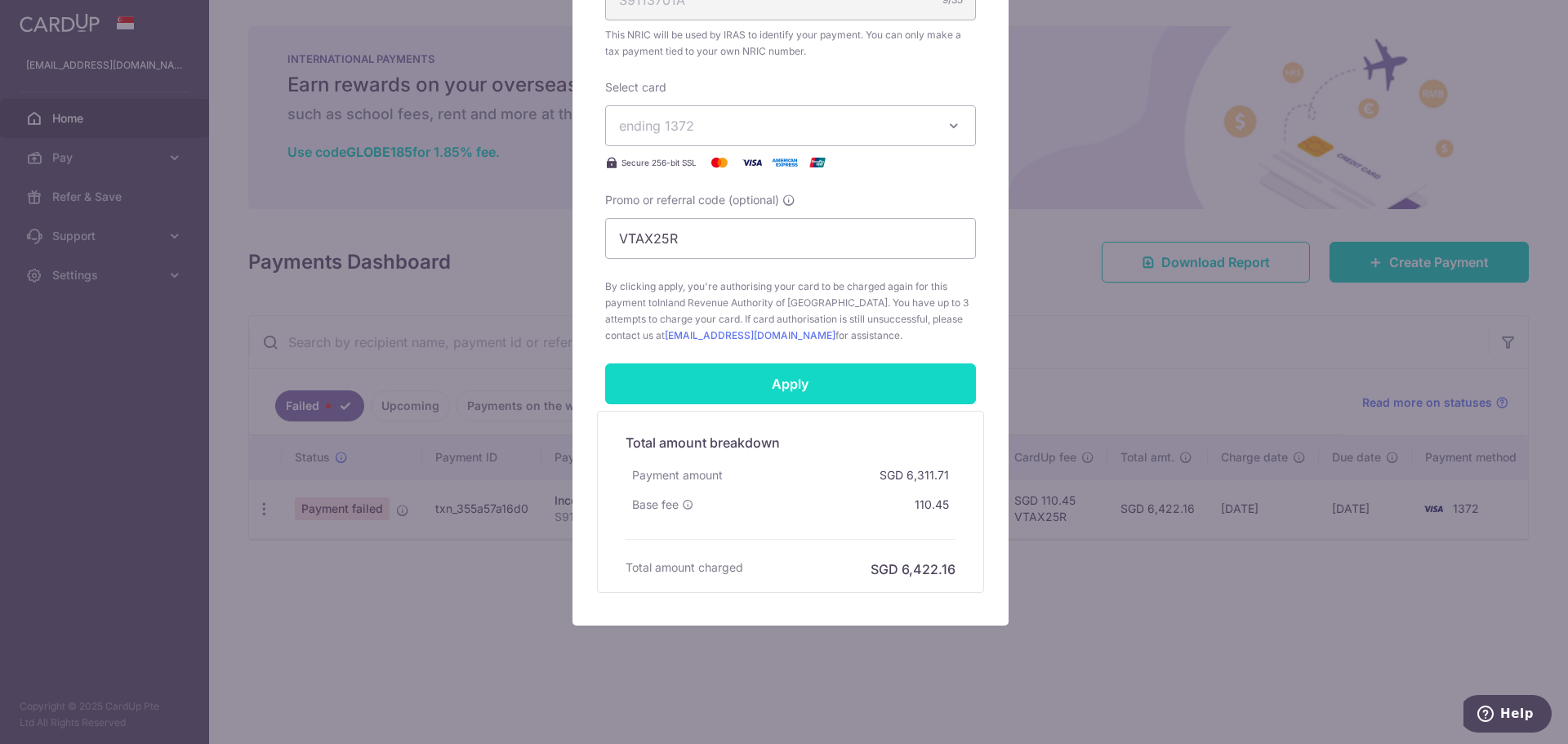
click at [796, 387] on input "Apply" at bounding box center [791, 384] width 371 height 40
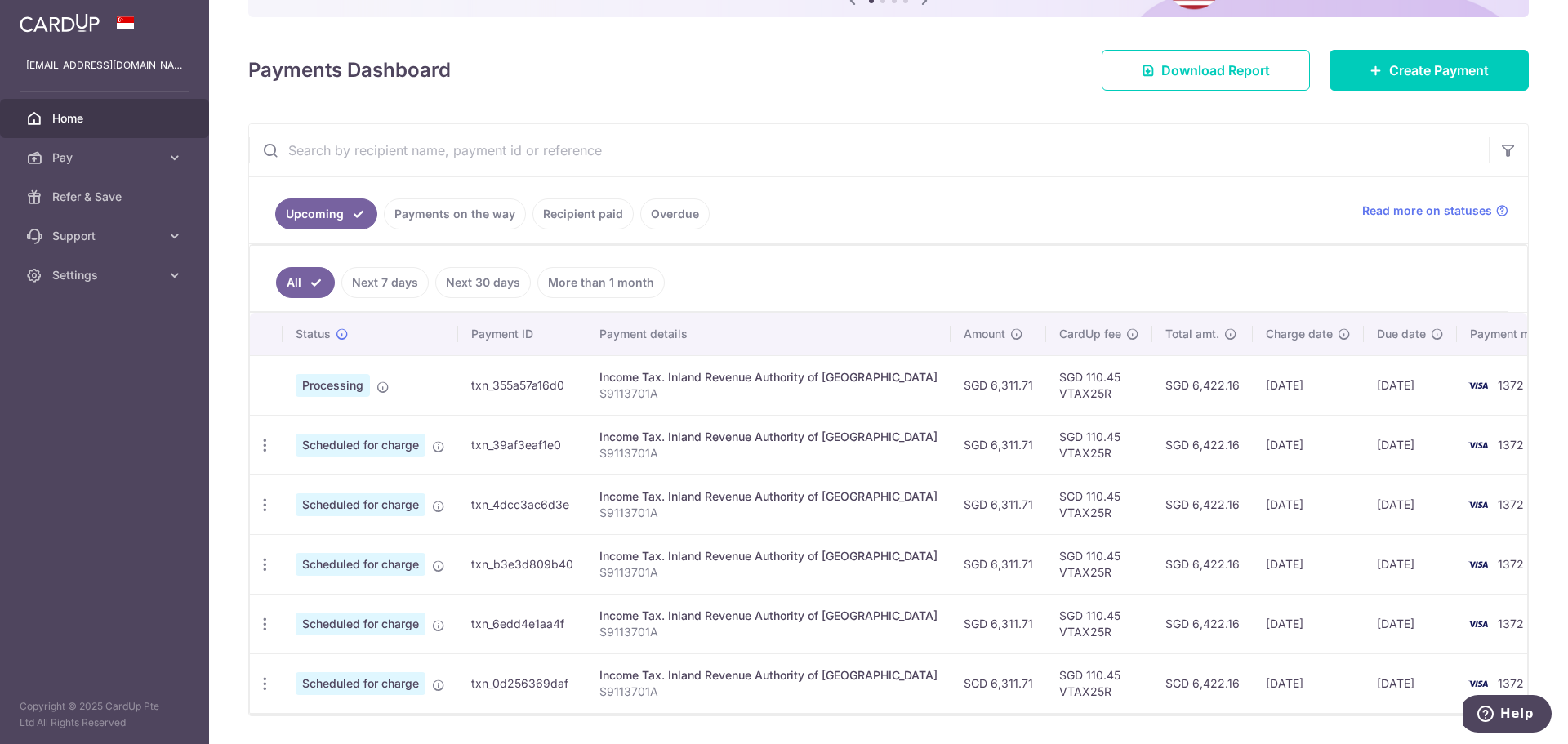
scroll to position [241, 0]
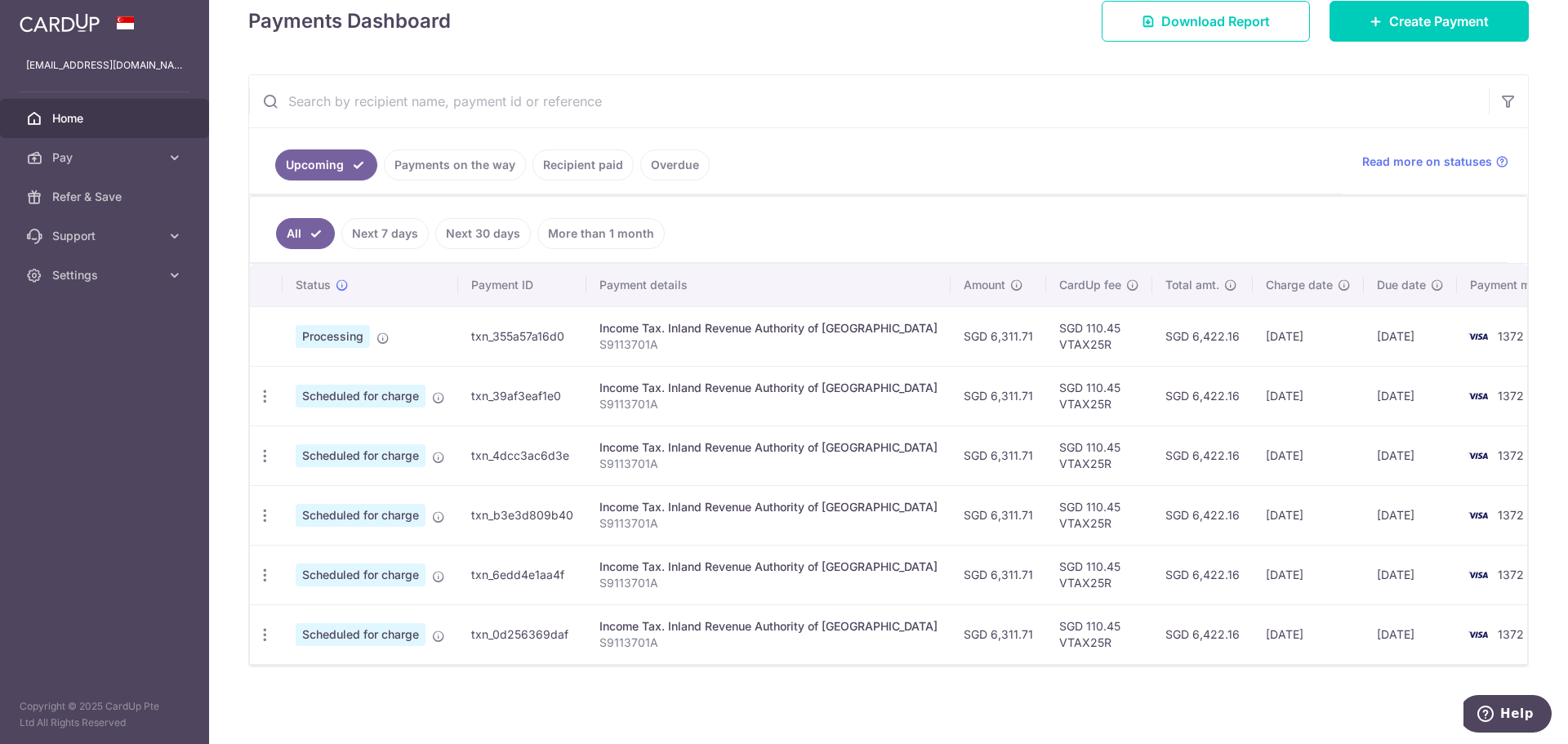
click at [470, 169] on link "Payments on the way" at bounding box center [455, 164] width 142 height 31
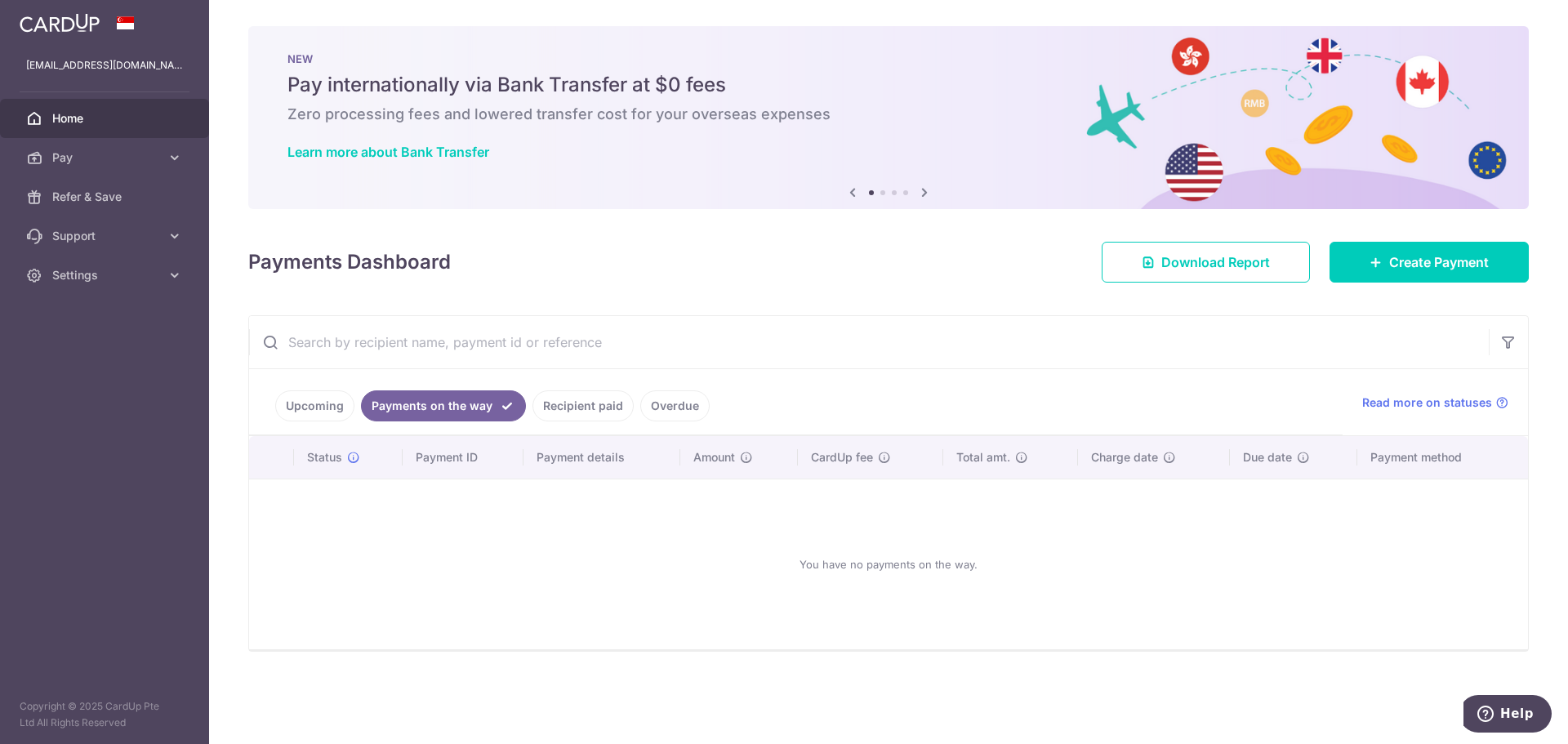
click at [579, 391] on link "Recipient paid" at bounding box center [583, 406] width 101 height 31
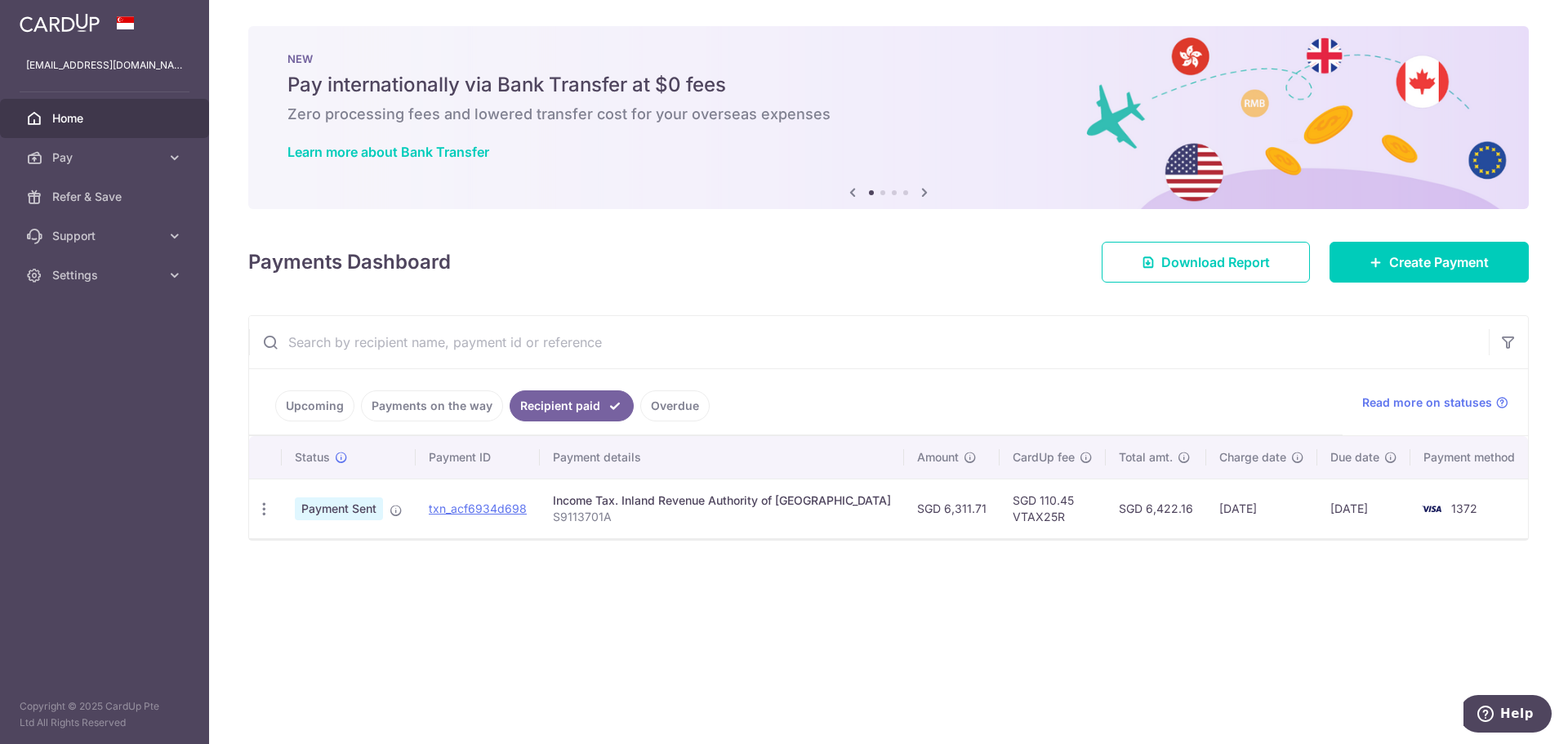
click at [696, 407] on link "Overdue" at bounding box center [675, 406] width 69 height 31
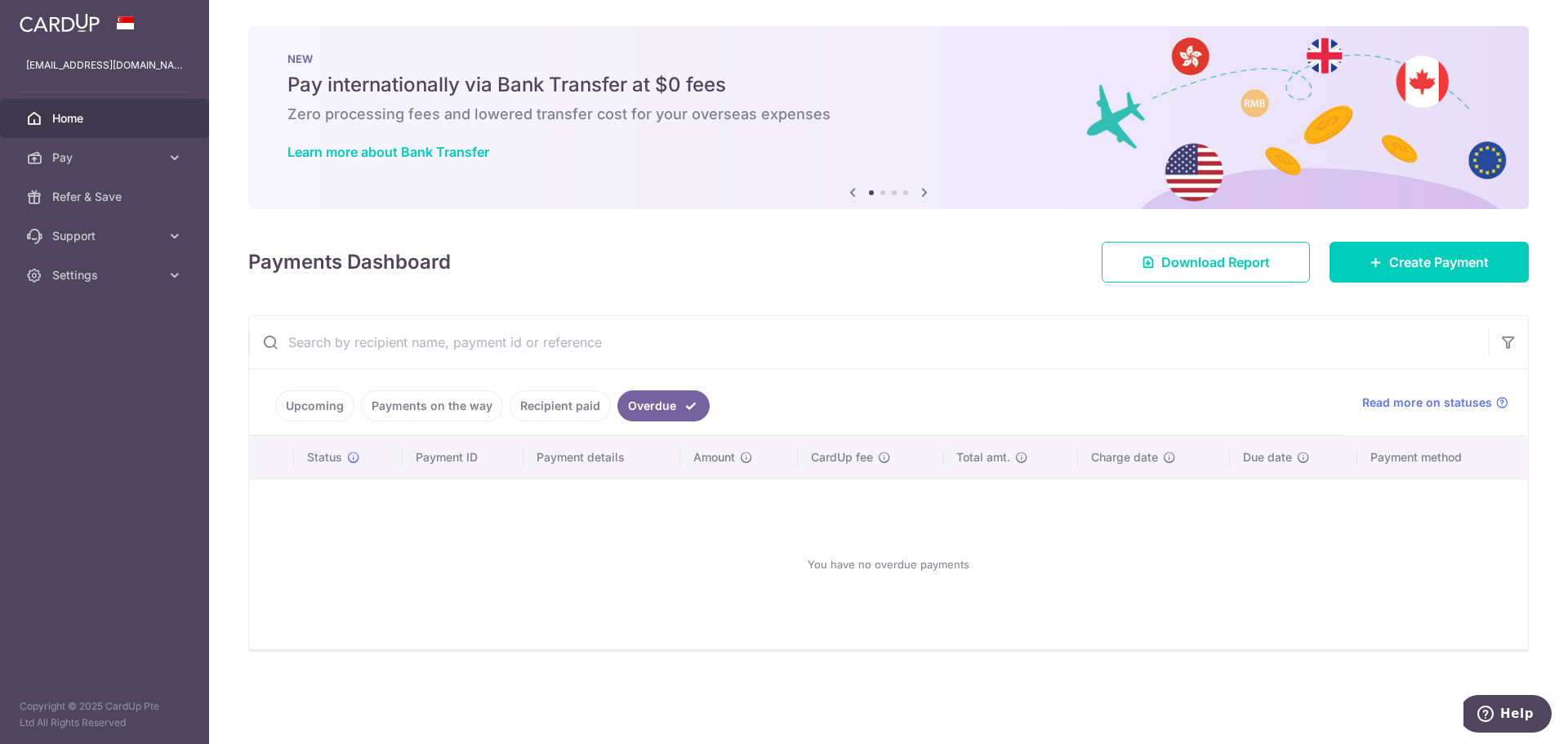
click at [561, 422] on ul "Upcoming Payments on the way Recipient paid Overdue" at bounding box center [796, 401] width 1094 height 66
click at [567, 395] on link "Recipient paid" at bounding box center [560, 406] width 101 height 31
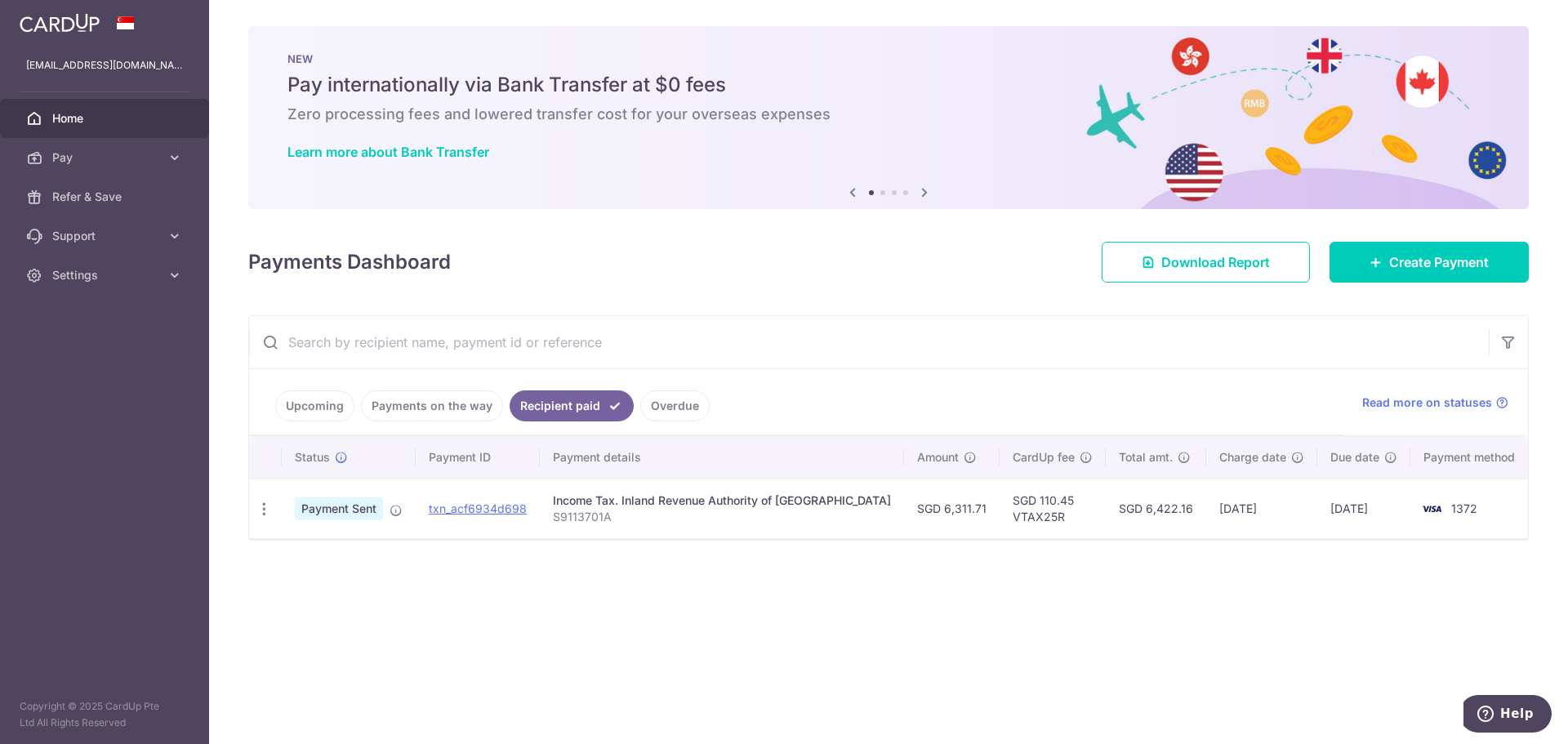
click at [328, 401] on link "Upcoming" at bounding box center [315, 406] width 79 height 31
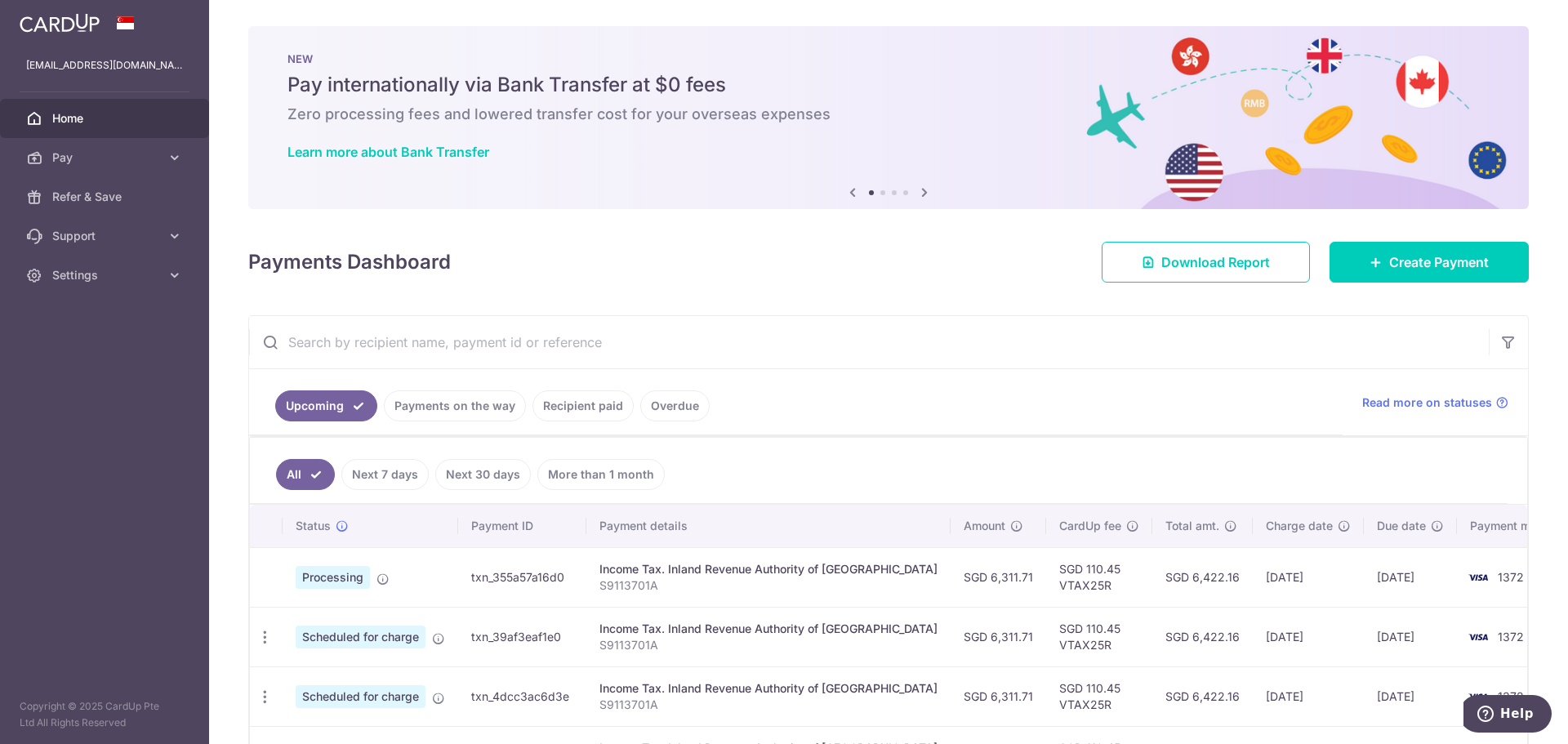
scroll to position [241, 0]
